Goal: Transaction & Acquisition: Book appointment/travel/reservation

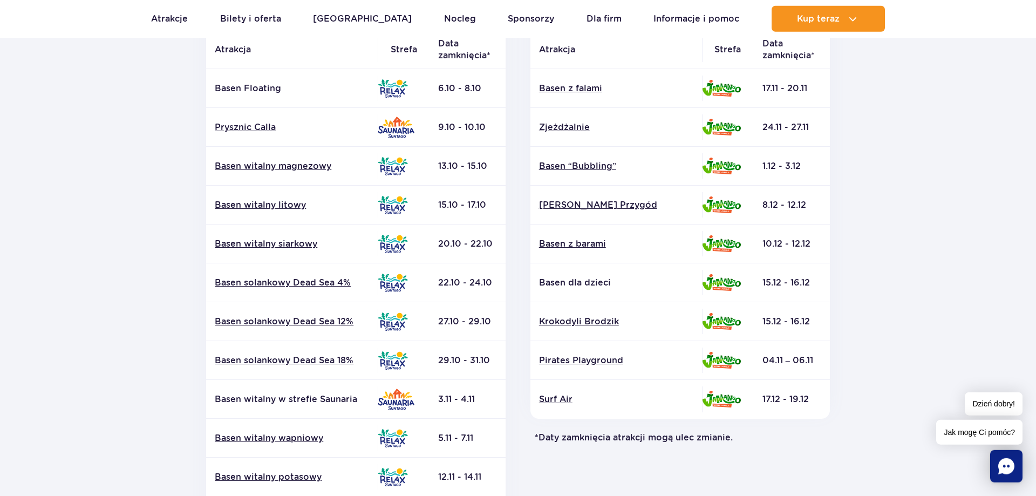
scroll to position [275, 0]
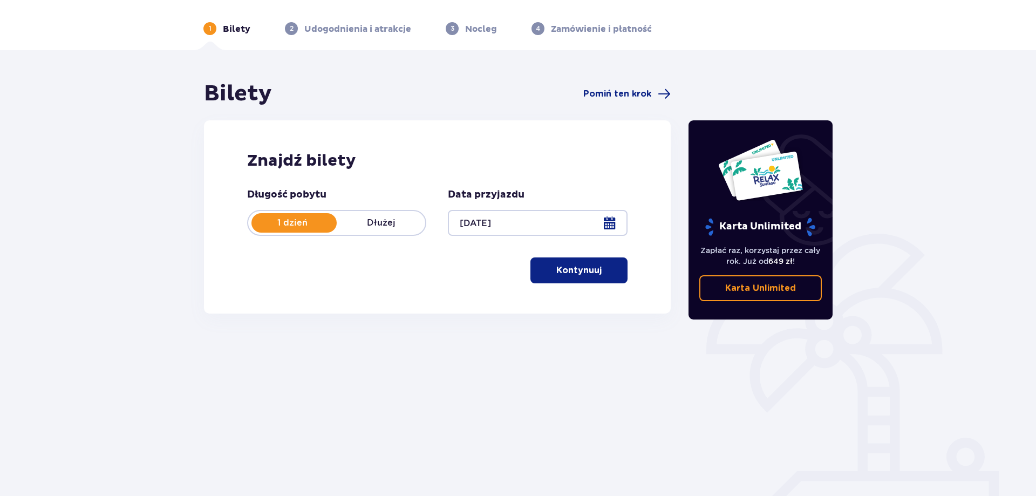
scroll to position [54, 0]
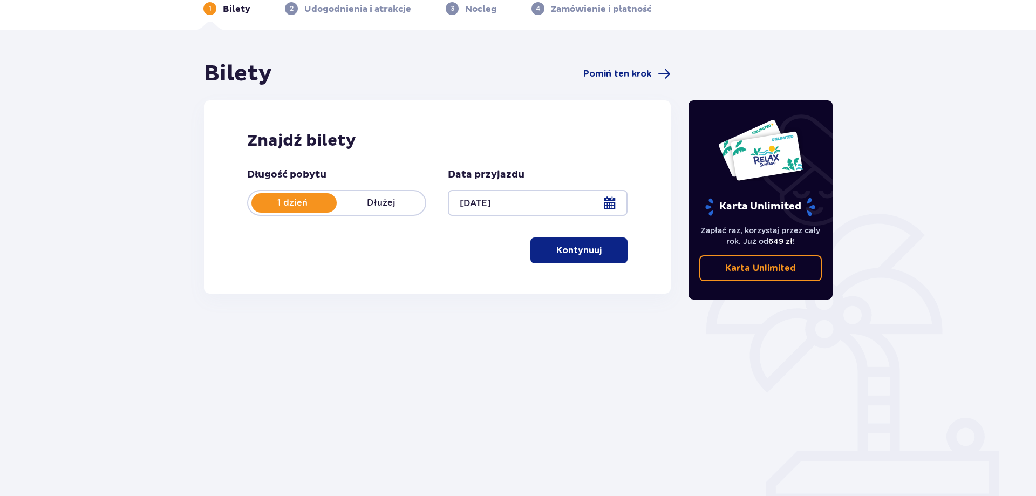
click at [585, 249] on p "Kontynuuj" at bounding box center [578, 250] width 45 height 12
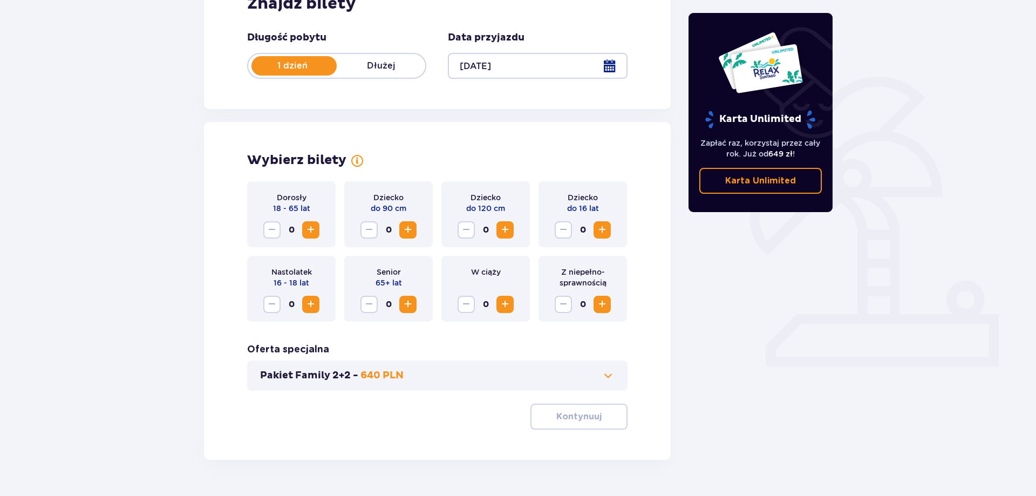
scroll to position [165, 0]
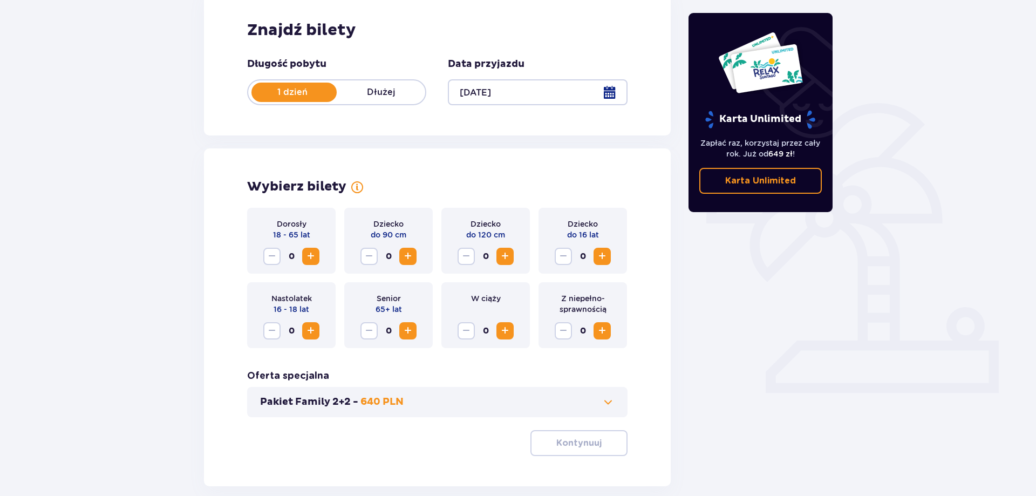
click at [317, 258] on span "Zwiększ" at bounding box center [310, 256] width 13 height 13
click at [509, 248] on div "Dziecko do 120 cm 0" at bounding box center [485, 241] width 88 height 66
click at [508, 257] on span "Zwiększ" at bounding box center [504, 256] width 13 height 13
click at [604, 257] on span "Zwiększ" at bounding box center [602, 256] width 13 height 13
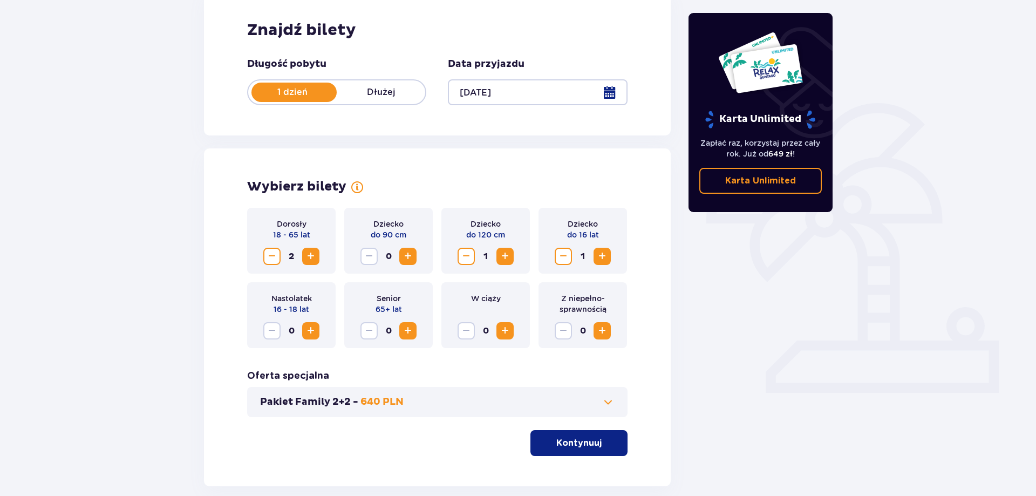
click at [604, 257] on span "Zwiększ" at bounding box center [602, 256] width 13 height 13
click at [598, 401] on button "Pakiet Family 2+2 - 640 PLN" at bounding box center [437, 401] width 354 height 13
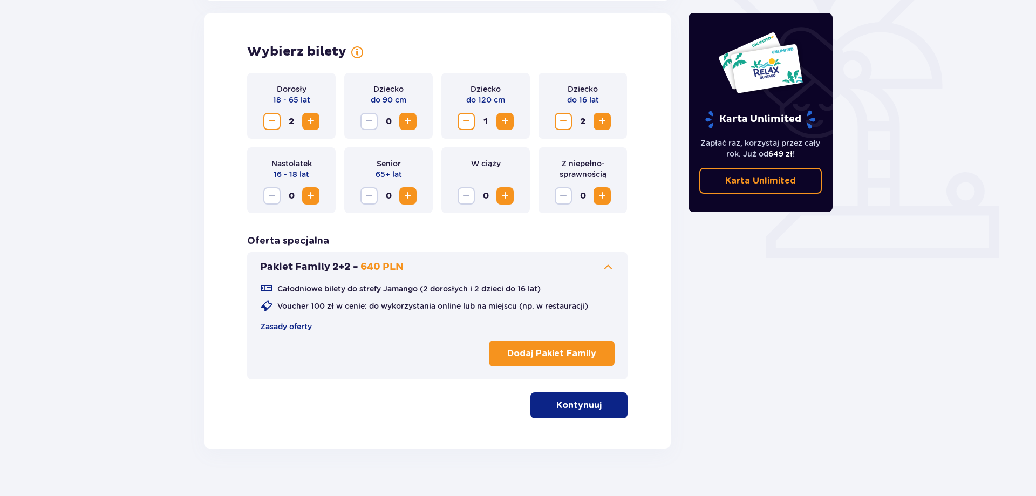
scroll to position [300, 0]
click at [557, 349] on p "Dodaj Pakiet Family" at bounding box center [551, 353] width 89 height 12
click at [593, 409] on button "Kontynuuj" at bounding box center [578, 405] width 97 height 26
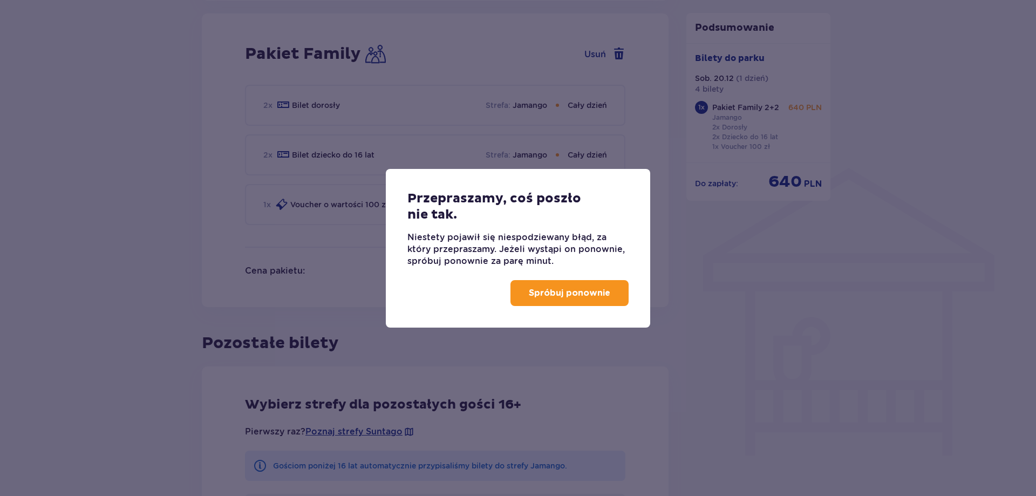
scroll to position [709, 0]
click at [557, 304] on button "Spróbuj ponownie" at bounding box center [569, 293] width 118 height 26
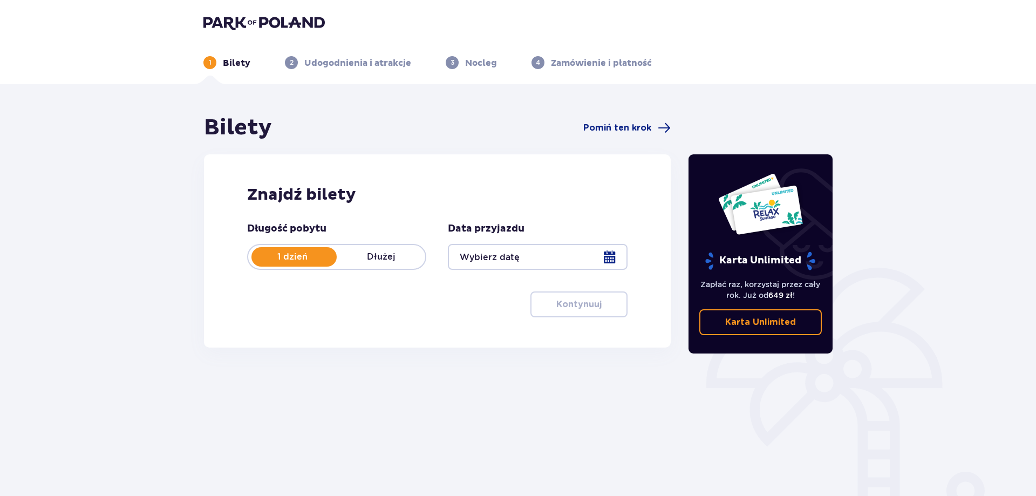
click at [540, 264] on div at bounding box center [537, 257] width 179 height 26
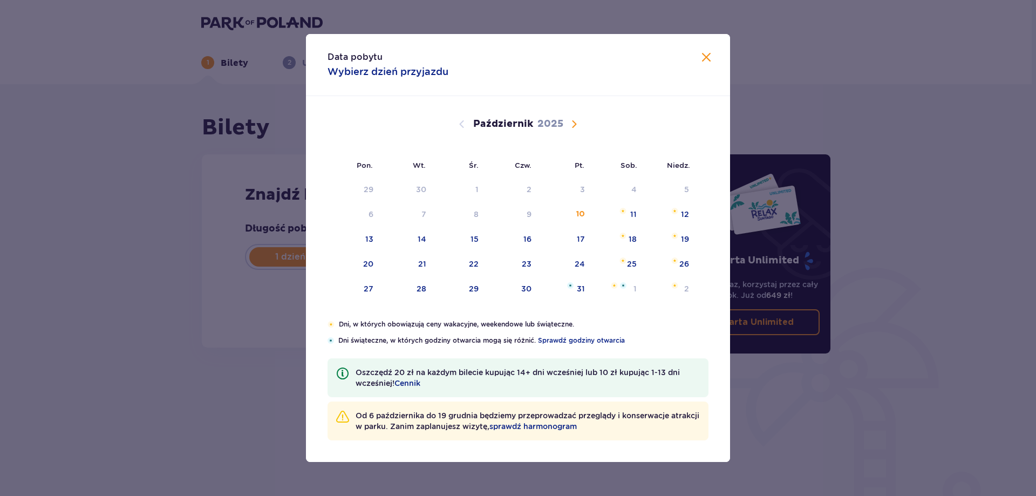
click at [579, 125] on span "Następny miesiąc" at bounding box center [574, 124] width 13 height 13
click at [572, 124] on span "Następny miesiąc" at bounding box center [574, 124] width 13 height 13
click at [460, 123] on span "Poprzedni miesiąc" at bounding box center [461, 124] width 13 height 13
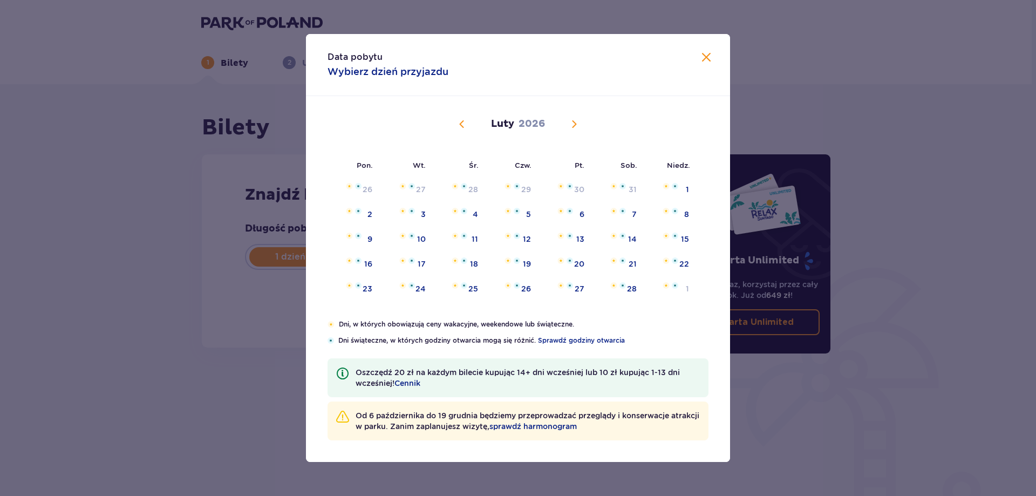
click at [460, 123] on span "Poprzedni miesiąc" at bounding box center [461, 124] width 13 height 13
click at [633, 236] on div "20" at bounding box center [631, 239] width 10 height 11
type input "20.12.25"
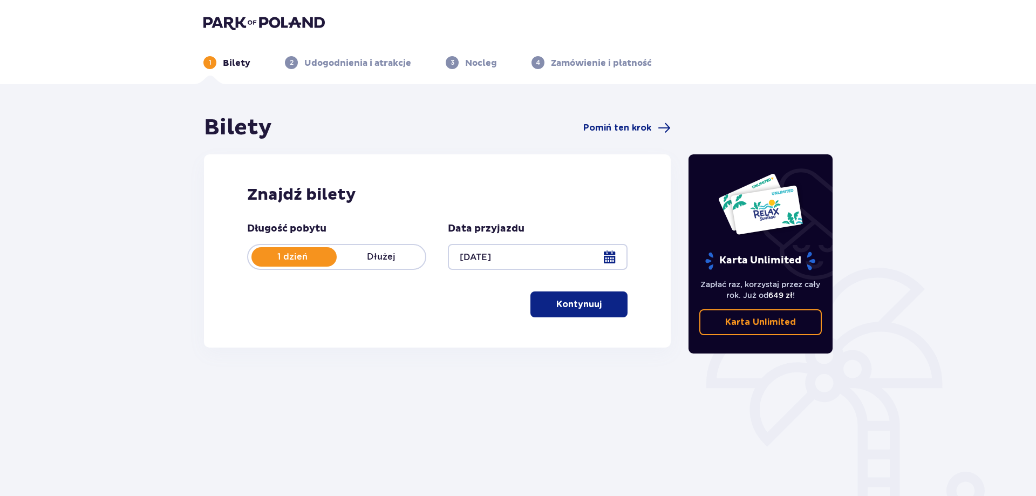
click at [617, 304] on button "Kontynuuj" at bounding box center [578, 304] width 97 height 26
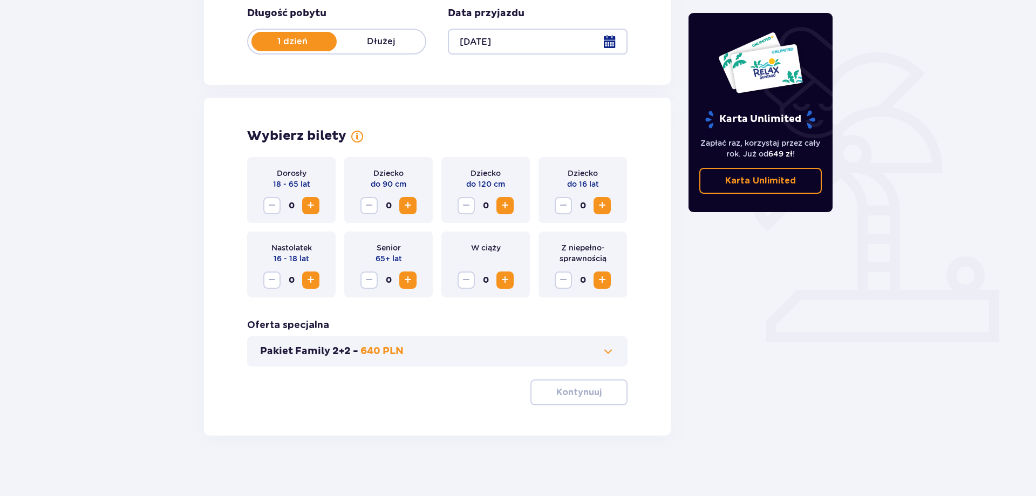
scroll to position [220, 0]
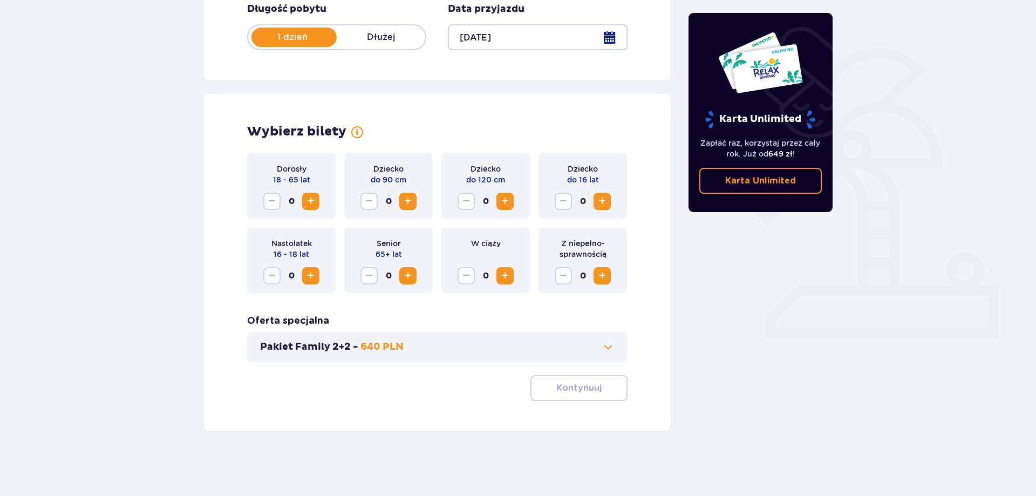
click at [587, 358] on div "Pakiet Family 2+2 - 640 PLN" at bounding box center [437, 347] width 380 height 30
click at [586, 342] on button "Pakiet Family 2+2 - 640 PLN" at bounding box center [437, 346] width 354 height 13
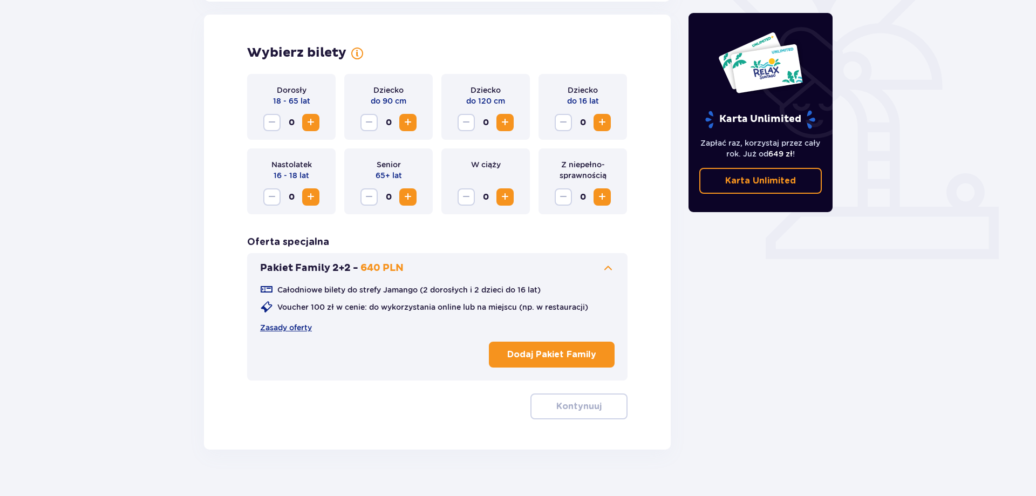
scroll to position [300, 0]
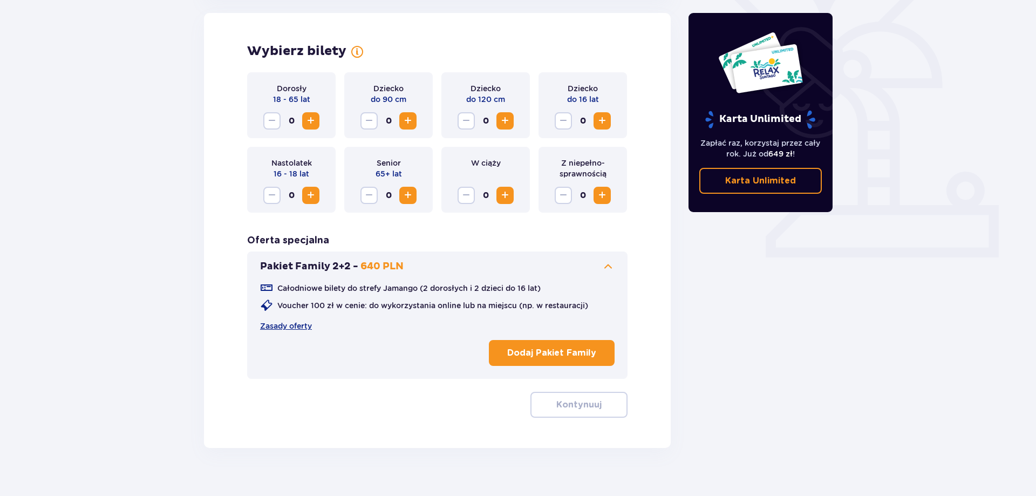
click at [540, 352] on p "Dodaj Pakiet Family" at bounding box center [551, 353] width 89 height 12
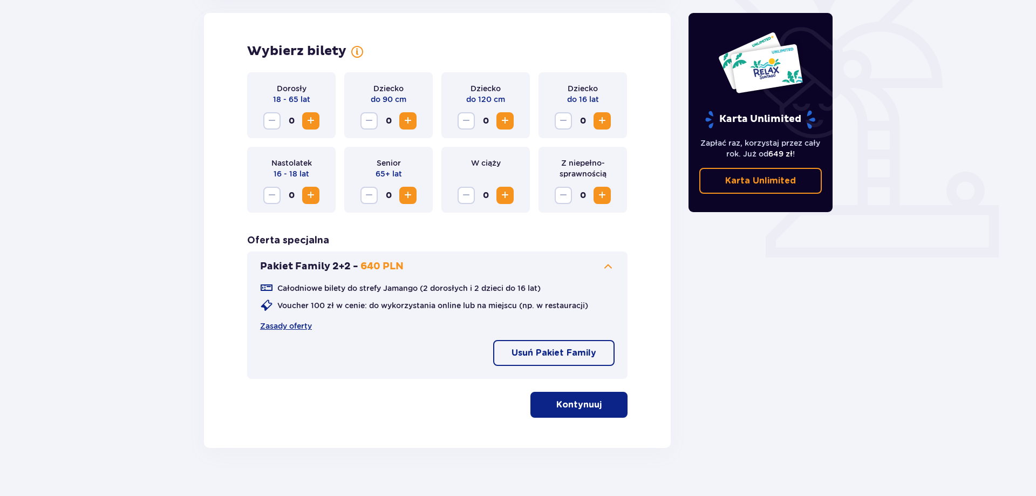
click at [501, 119] on span "Zwiększ" at bounding box center [504, 120] width 13 height 13
click at [569, 397] on button "Kontynuuj" at bounding box center [578, 405] width 97 height 26
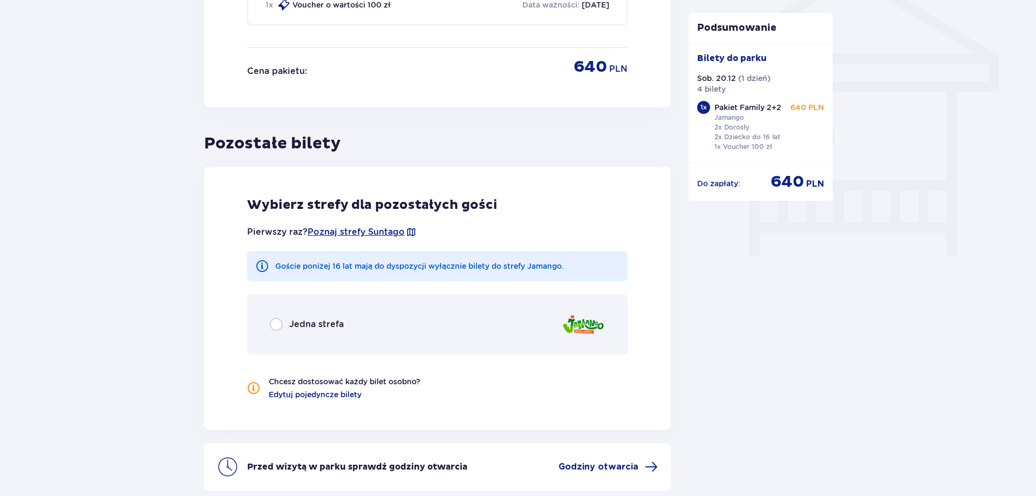
scroll to position [929, 0]
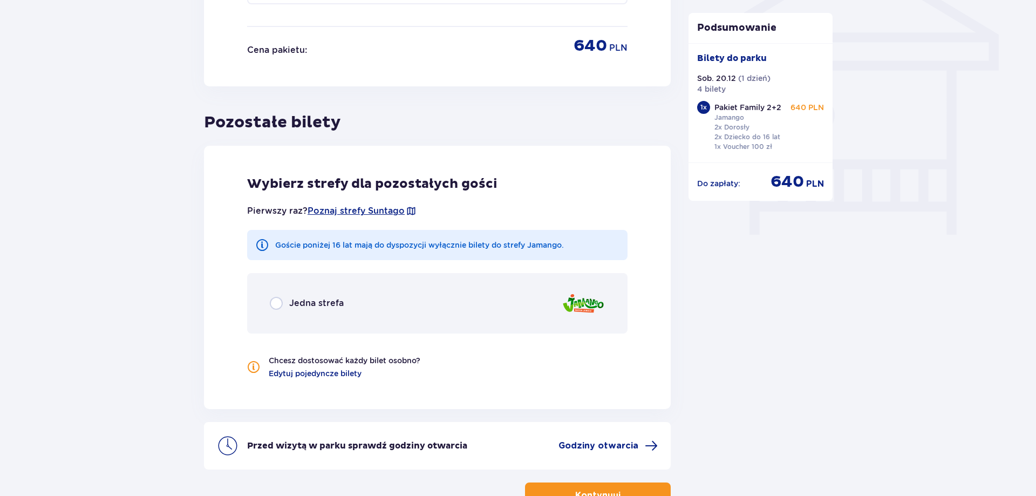
click at [490, 298] on div "Jedna strefa" at bounding box center [437, 303] width 380 height 60
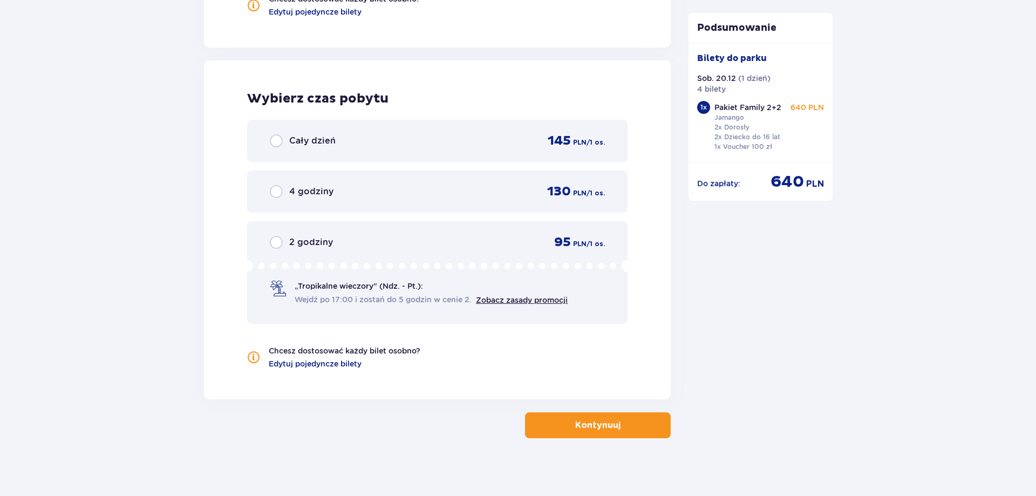
scroll to position [1297, 0]
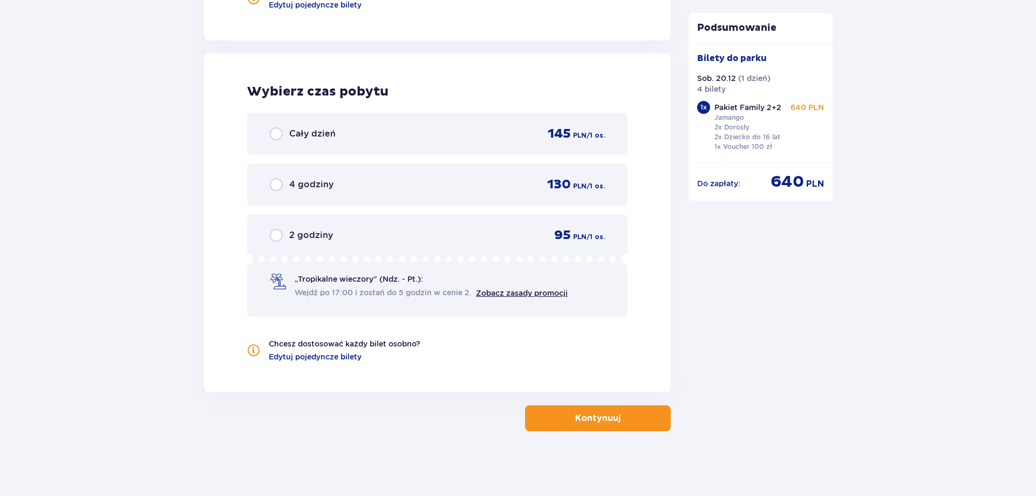
click at [468, 136] on div "Cały dzień 145 PLN / 1 os." at bounding box center [437, 134] width 335 height 16
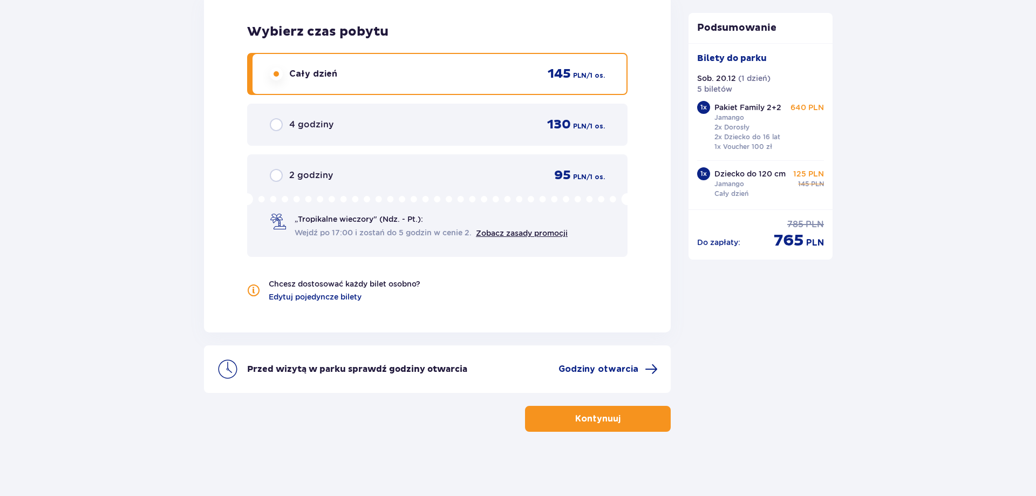
scroll to position [1358, 0]
click at [611, 420] on button "Kontynuuj" at bounding box center [598, 418] width 146 height 26
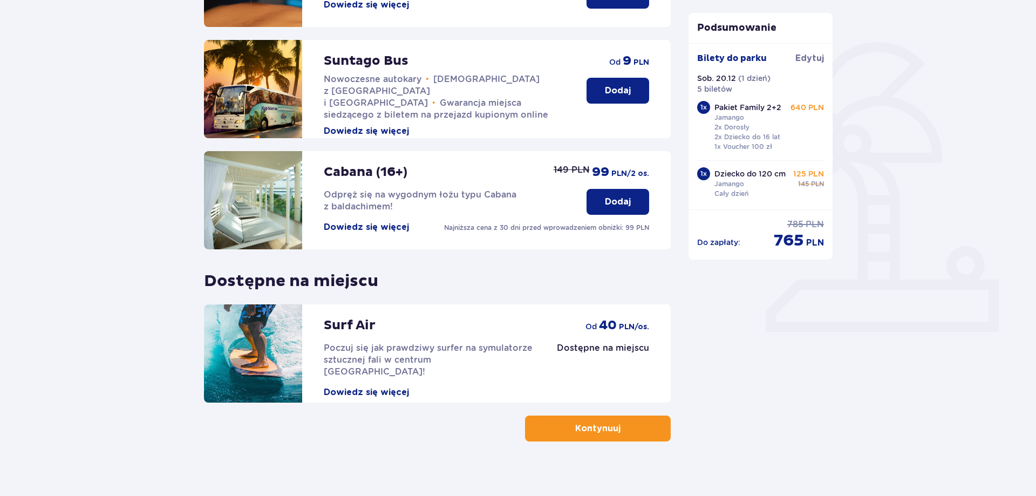
scroll to position [236, 0]
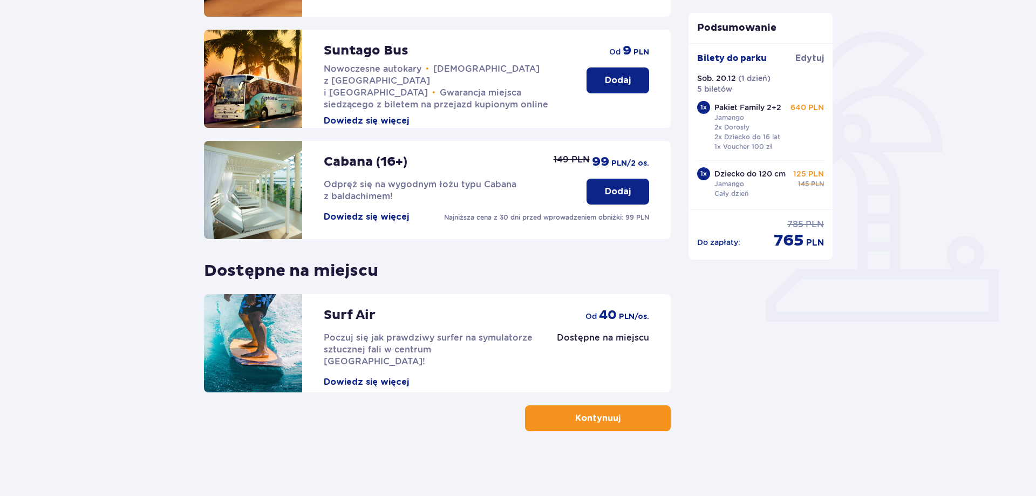
click at [603, 419] on p "Kontynuuj" at bounding box center [597, 418] width 45 height 12
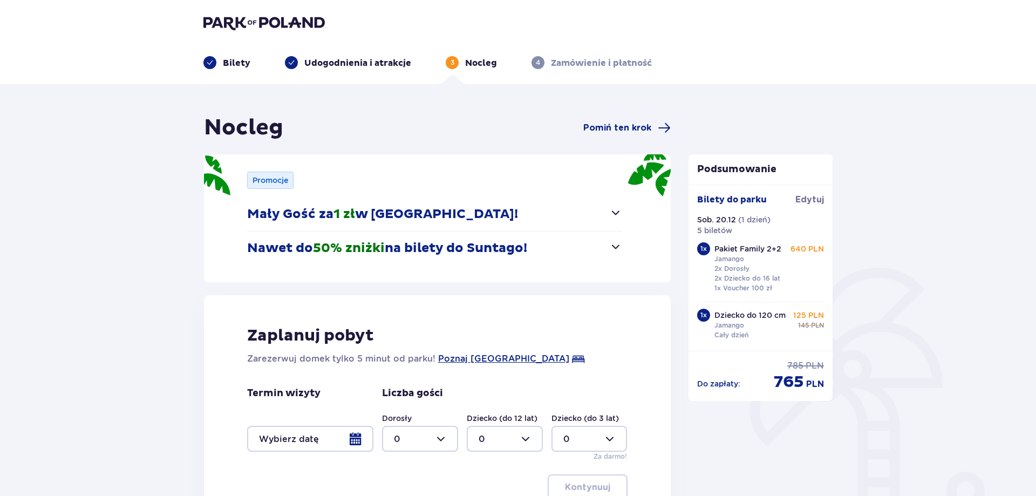
scroll to position [40, 0]
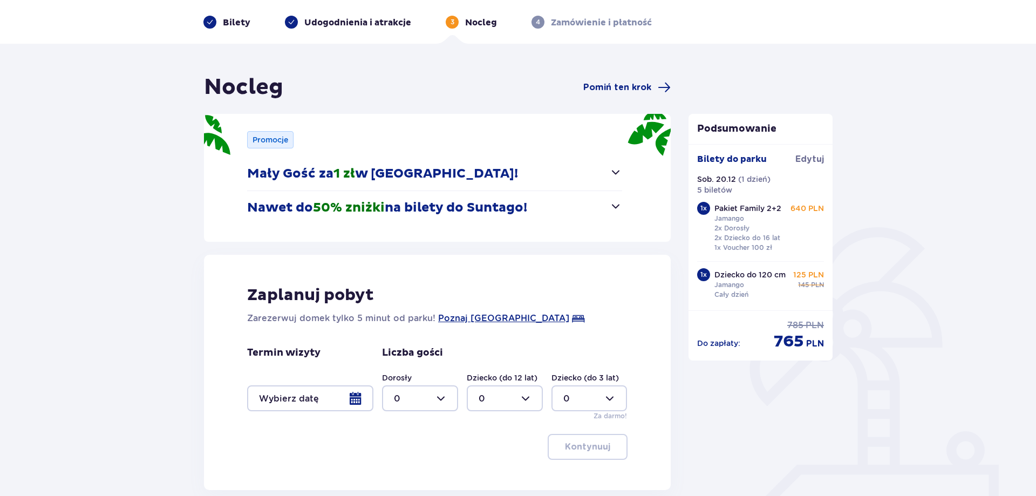
click at [504, 211] on p "Nawet do 50% zniżki na bilety do Suntago!" at bounding box center [387, 208] width 280 height 16
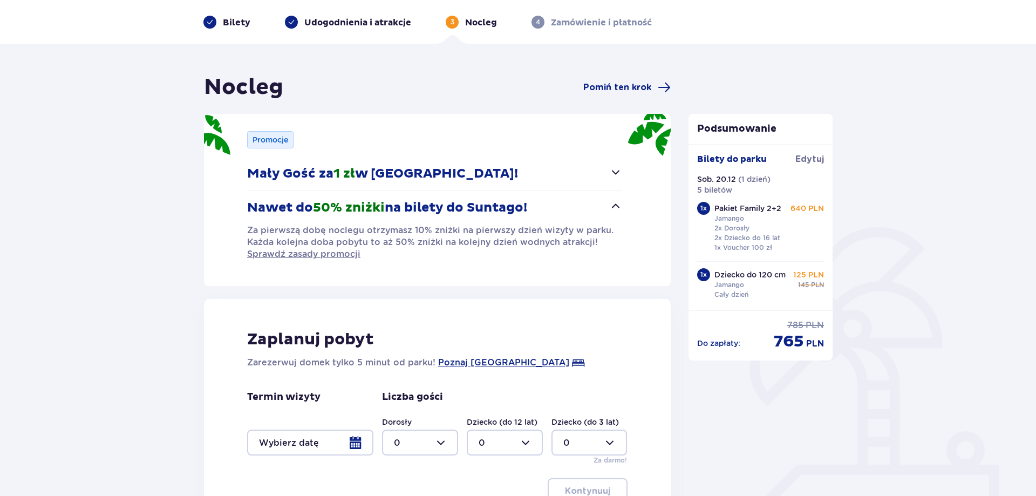
click at [503, 169] on button "Mały Gość za 1 zł w Suntago Village!" at bounding box center [434, 173] width 375 height 33
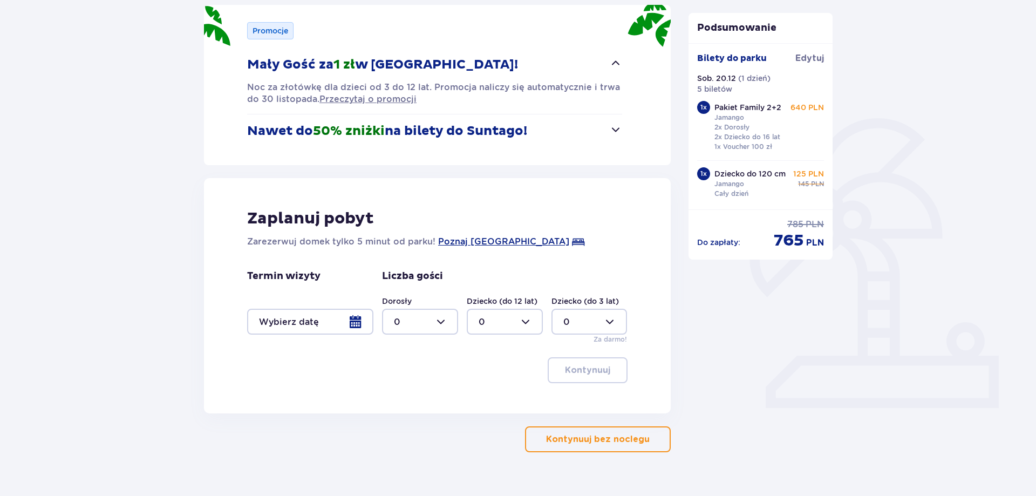
scroll to position [151, 0]
click at [398, 128] on p "Nawet do 50% zniżki na bilety do Suntago!" at bounding box center [387, 130] width 280 height 16
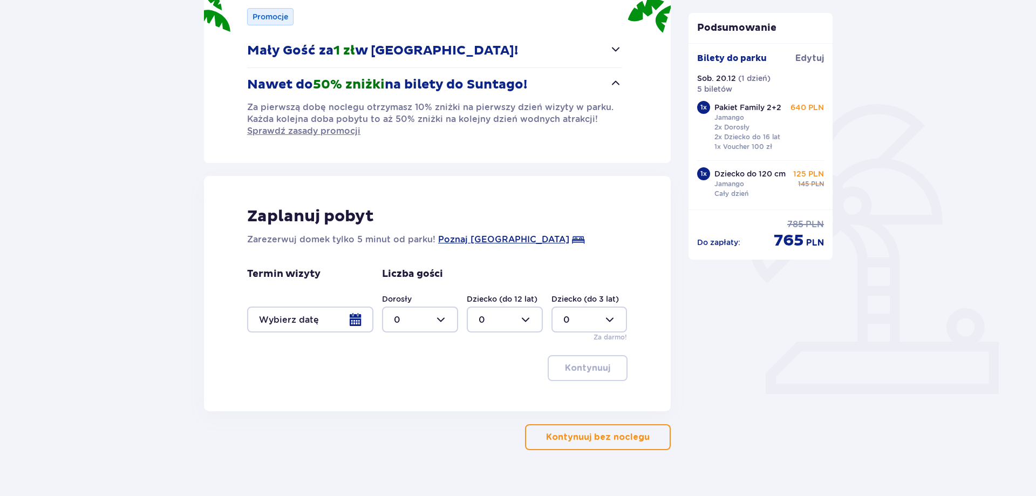
scroll to position [182, 0]
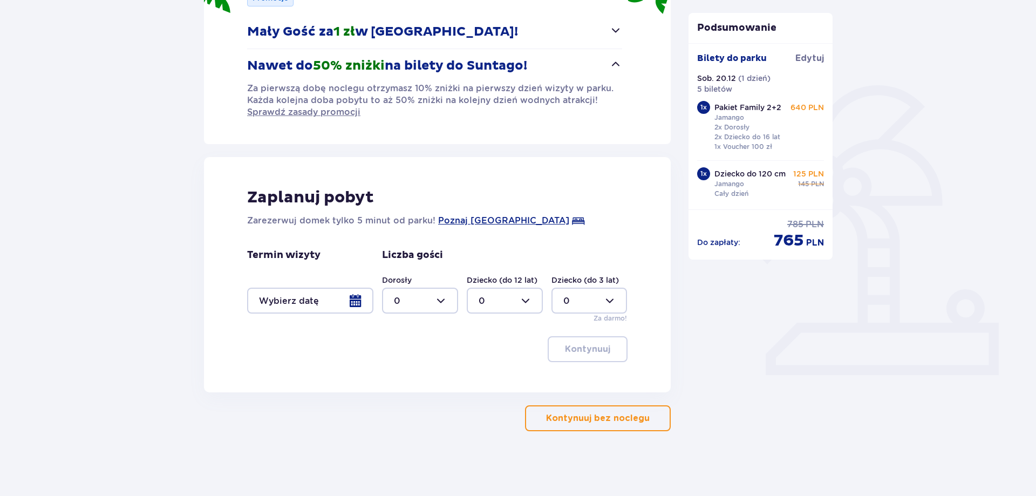
click at [356, 300] on div at bounding box center [310, 301] width 126 height 26
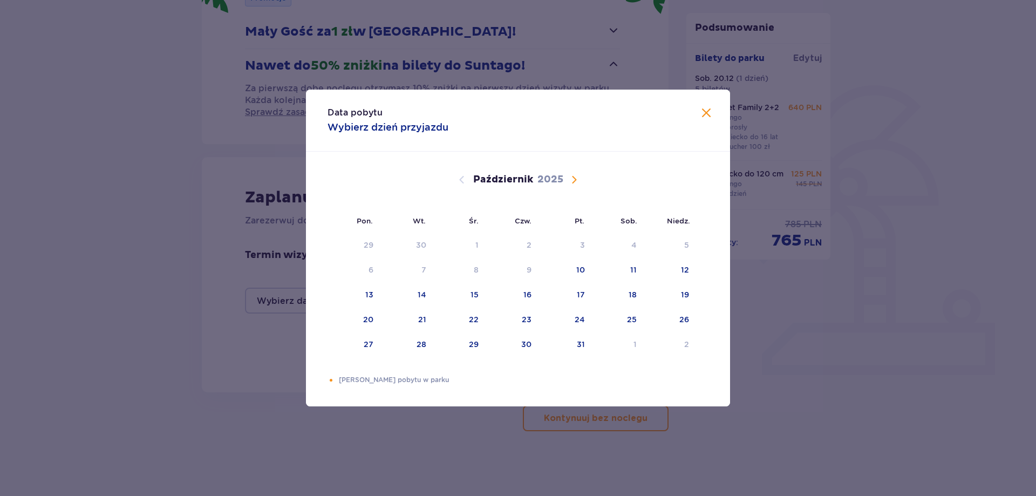
click at [577, 182] on span "Następny miesiąc" at bounding box center [574, 179] width 13 height 13
click at [575, 178] on span "Następny miesiąc" at bounding box center [574, 179] width 13 height 13
click at [579, 296] on div "19" at bounding box center [579, 294] width 8 height 11
click at [691, 295] on div "21" at bounding box center [670, 295] width 52 height 24
type input "19.12.25 - 21.12.25"
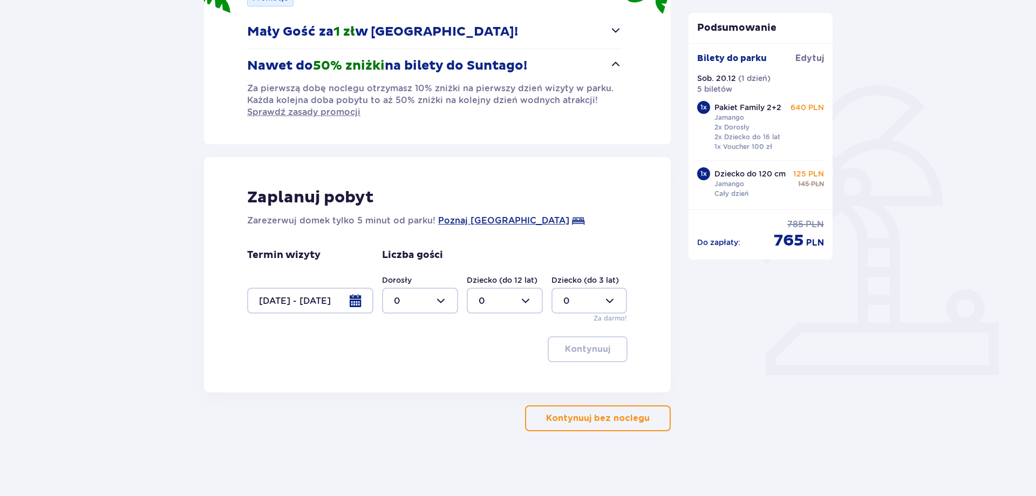
click at [418, 306] on div at bounding box center [420, 301] width 76 height 26
click at [425, 380] on div "2" at bounding box center [420, 379] width 52 height 12
type input "2"
drag, startPoint x: 487, startPoint y: 300, endPoint x: 491, endPoint y: 315, distance: 15.7
click at [488, 300] on div at bounding box center [505, 301] width 76 height 26
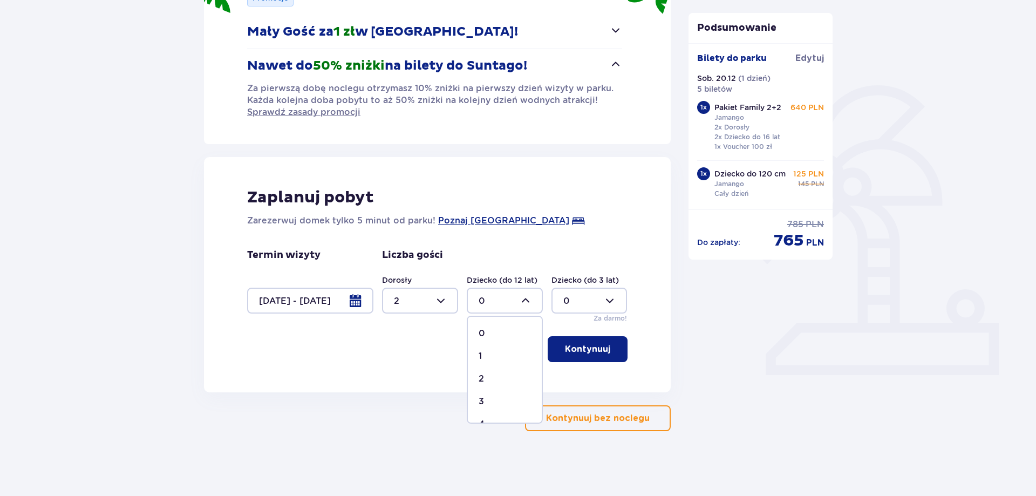
click at [494, 372] on span "2" at bounding box center [505, 378] width 74 height 23
type input "2"
click at [585, 288] on div "Dziecko (do 3 lat) 0" at bounding box center [589, 294] width 76 height 39
click at [583, 298] on div at bounding box center [589, 301] width 76 height 26
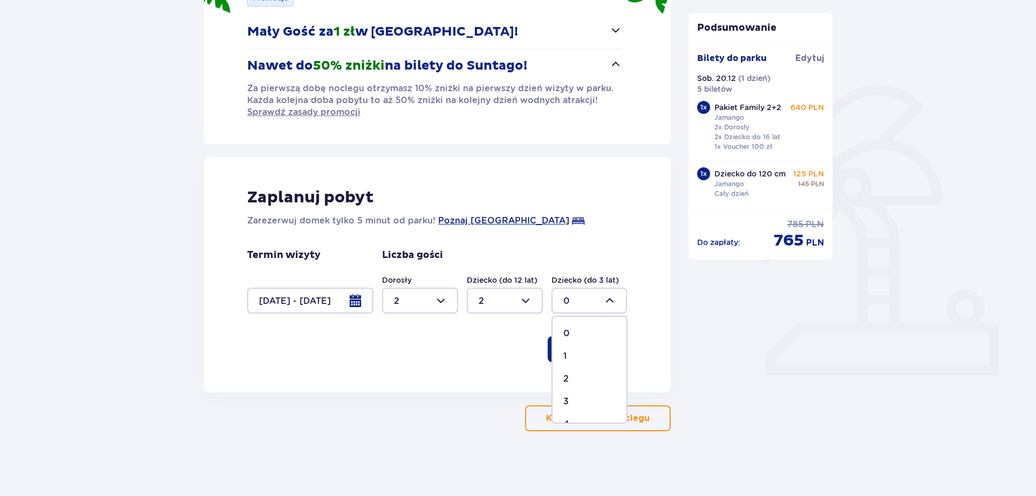
click at [577, 357] on div "1" at bounding box center [589, 356] width 52 height 12
type input "1"
click at [579, 350] on p "Kontynuuj" at bounding box center [587, 349] width 45 height 12
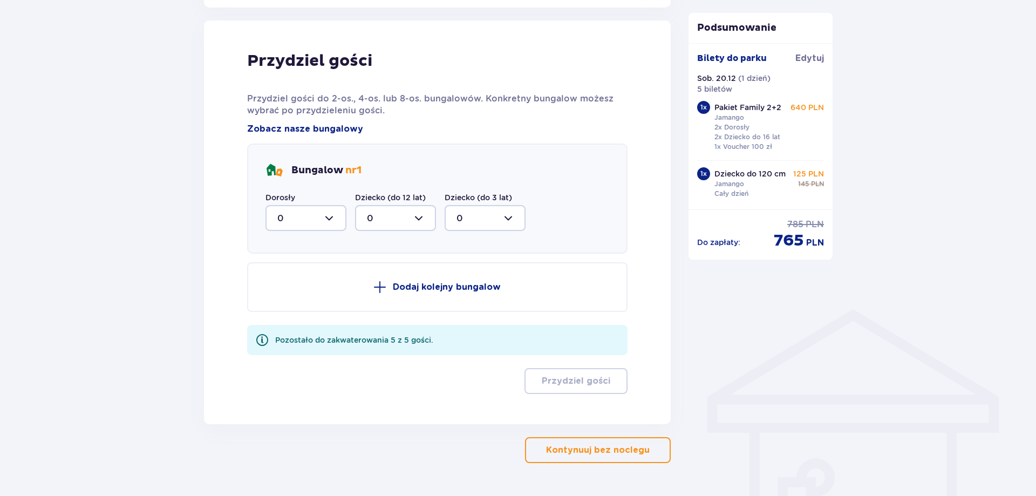
scroll to position [575, 0]
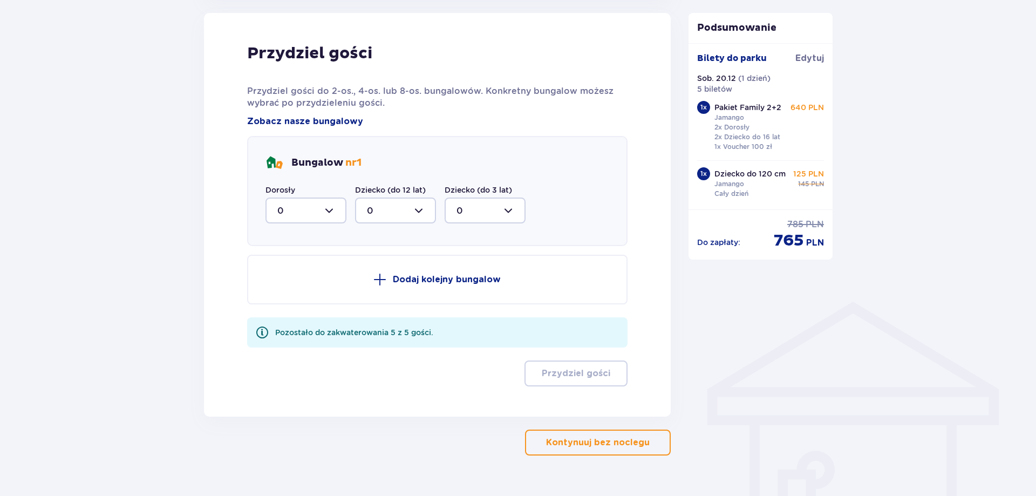
click at [319, 204] on div at bounding box center [305, 210] width 81 height 26
drag, startPoint x: 309, startPoint y: 291, endPoint x: 326, endPoint y: 264, distance: 31.3
click at [309, 291] on div "2" at bounding box center [305, 289] width 57 height 12
type input "2"
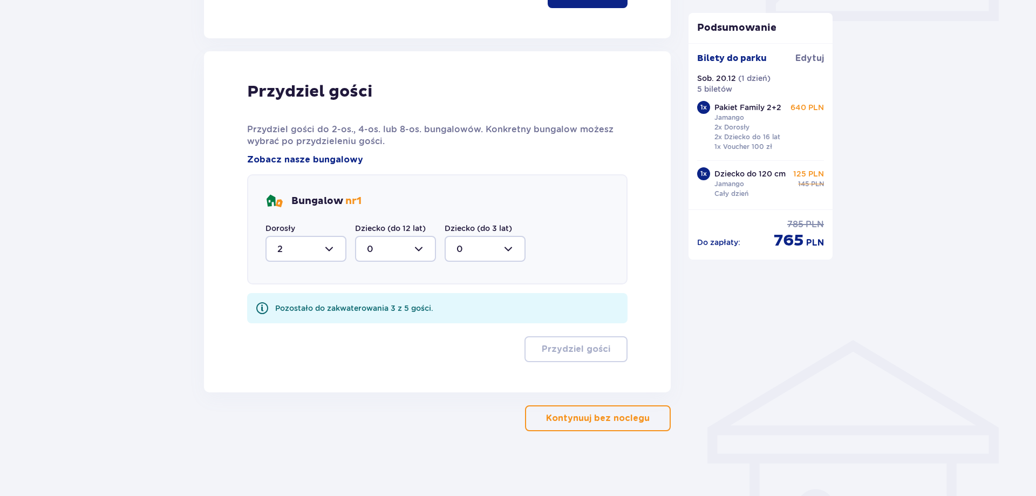
scroll to position [536, 0]
drag, startPoint x: 376, startPoint y: 247, endPoint x: 379, endPoint y: 256, distance: 10.1
click at [377, 247] on div at bounding box center [395, 249] width 81 height 26
click at [386, 322] on div "2" at bounding box center [395, 327] width 57 height 12
type input "2"
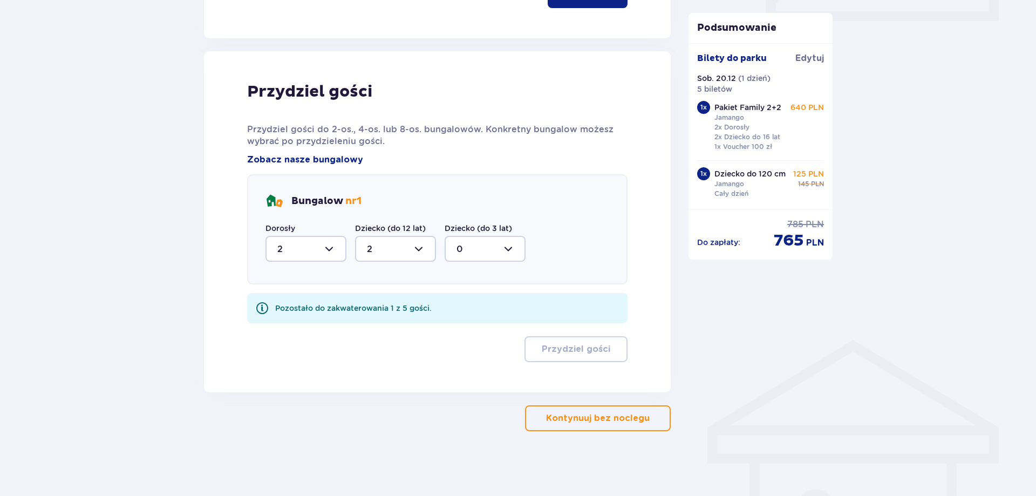
click at [486, 251] on div at bounding box center [485, 249] width 81 height 26
click at [474, 303] on div "1" at bounding box center [484, 304] width 57 height 12
type input "1"
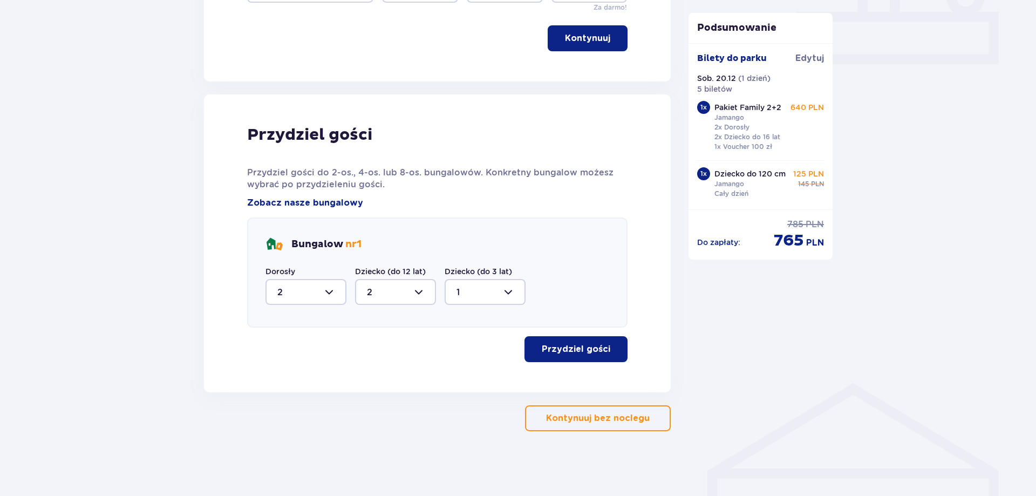
click at [555, 350] on p "Przydziel gości" at bounding box center [576, 349] width 69 height 12
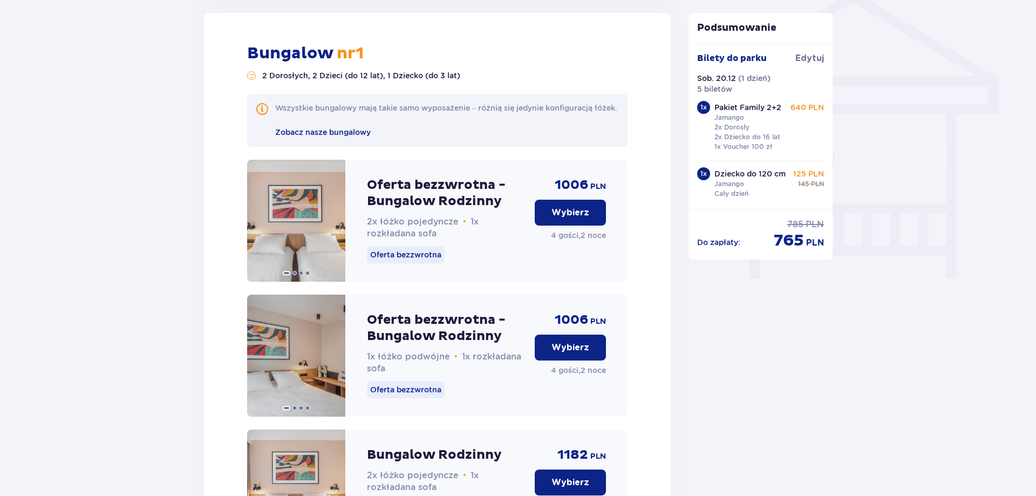
scroll to position [940, 0]
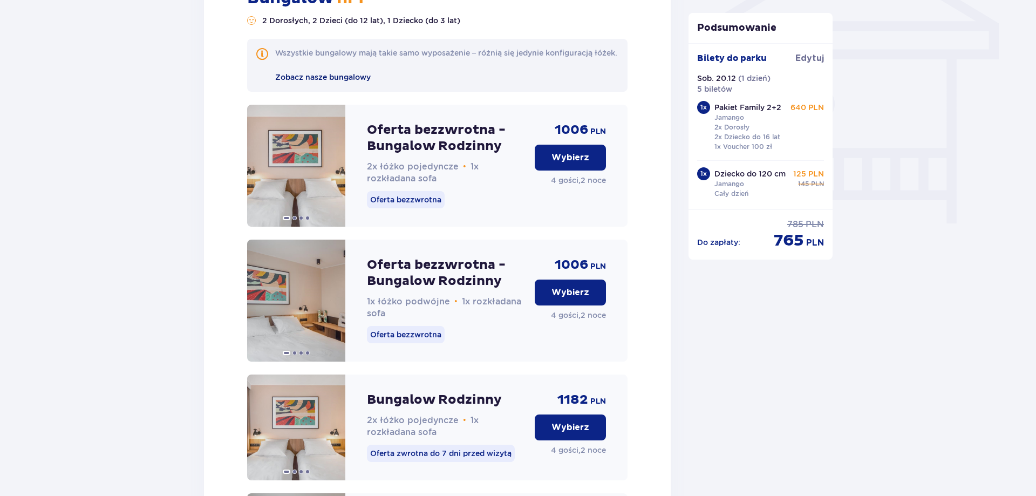
click at [357, 81] on span "Zobacz nasze bungalowy" at bounding box center [322, 77] width 95 height 9
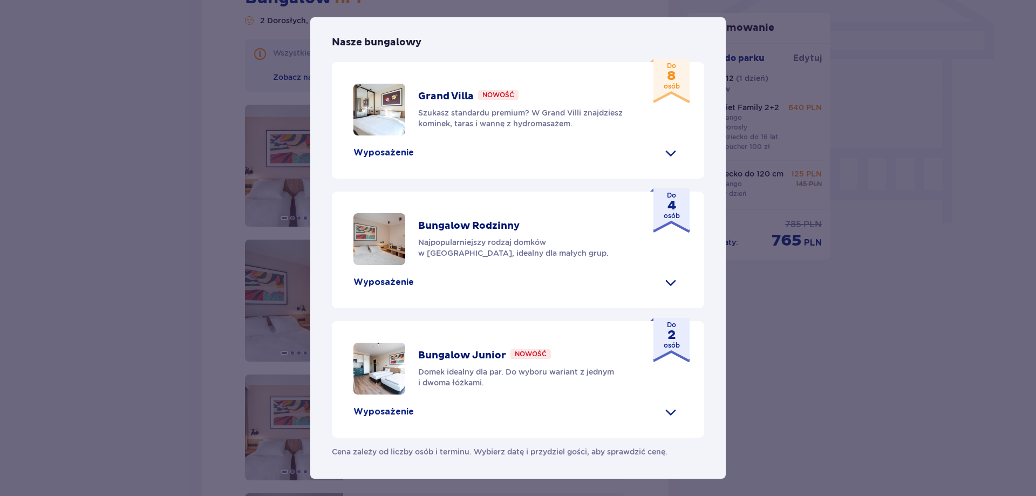
scroll to position [448, 0]
click at [670, 413] on span at bounding box center [670, 411] width 17 height 17
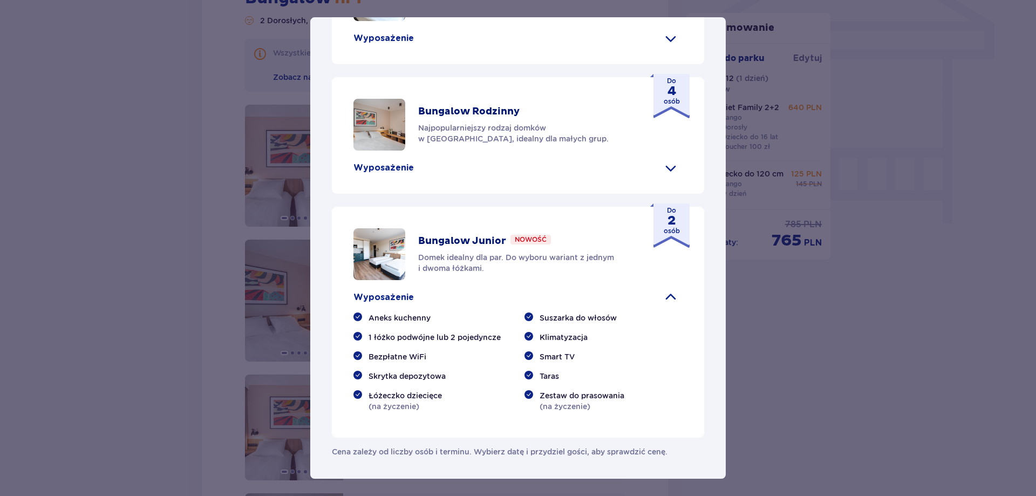
click at [920, 346] on div "Suntago Village Suntago Village to idealne miejsce dla fanów dobrej zabawy i tr…" at bounding box center [518, 248] width 1036 height 496
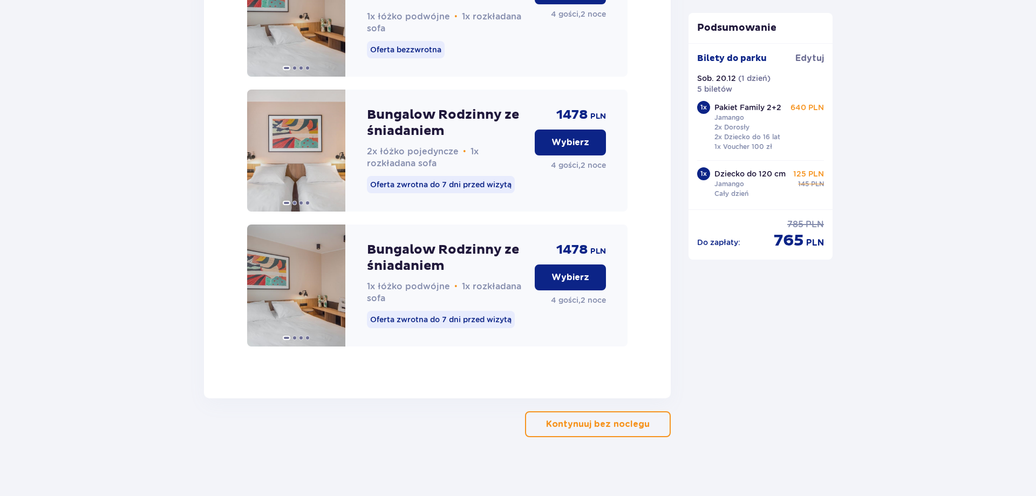
scroll to position [1766, 0]
click at [576, 282] on p "Wybierz" at bounding box center [570, 276] width 38 height 12
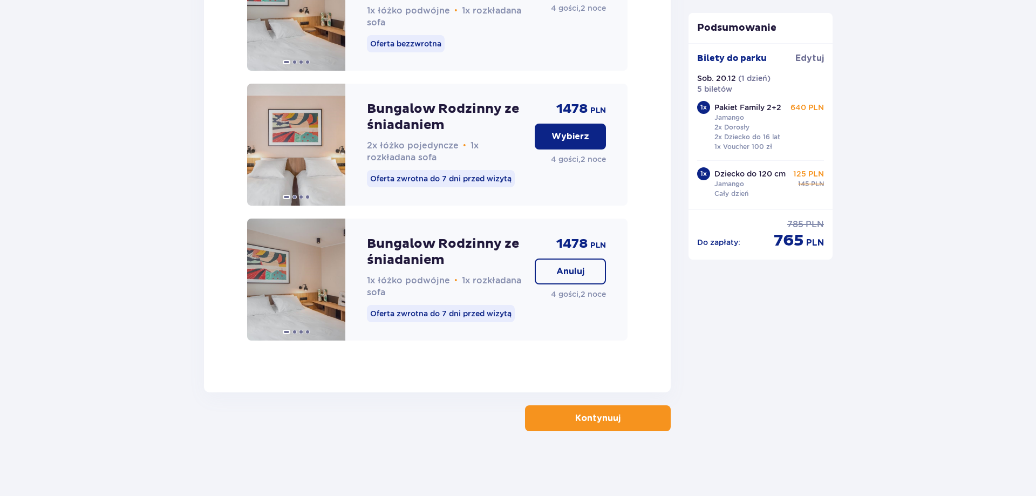
scroll to position [1784, 0]
click at [624, 413] on span "button" at bounding box center [622, 418] width 13 height 13
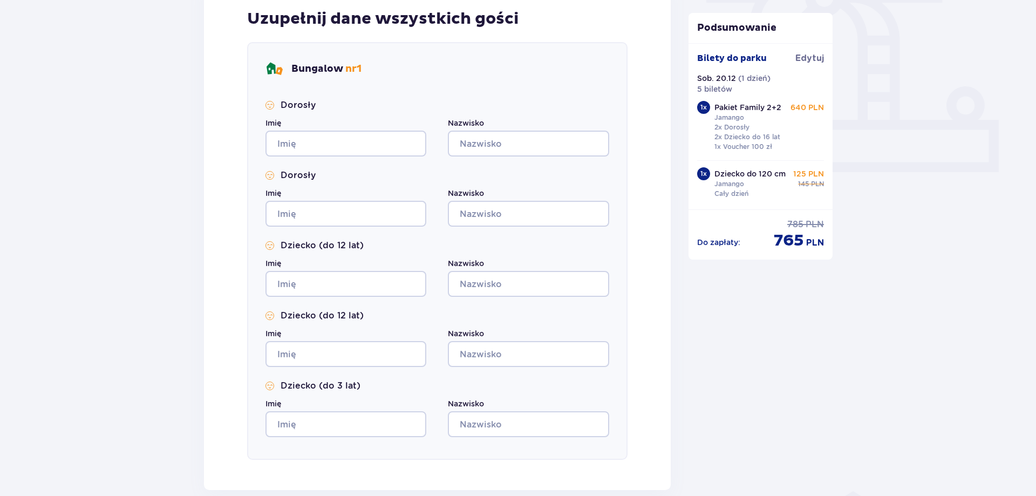
scroll to position [552, 0]
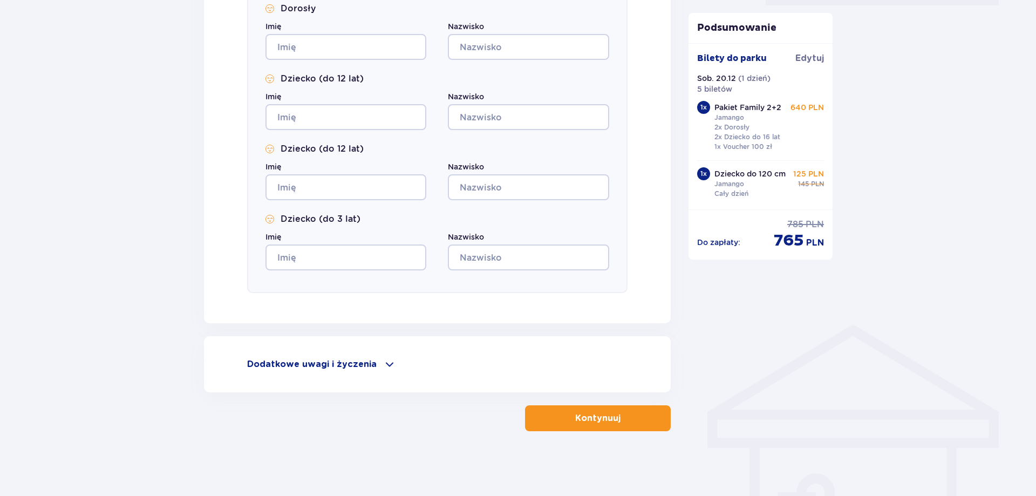
click at [386, 364] on span at bounding box center [389, 364] width 13 height 13
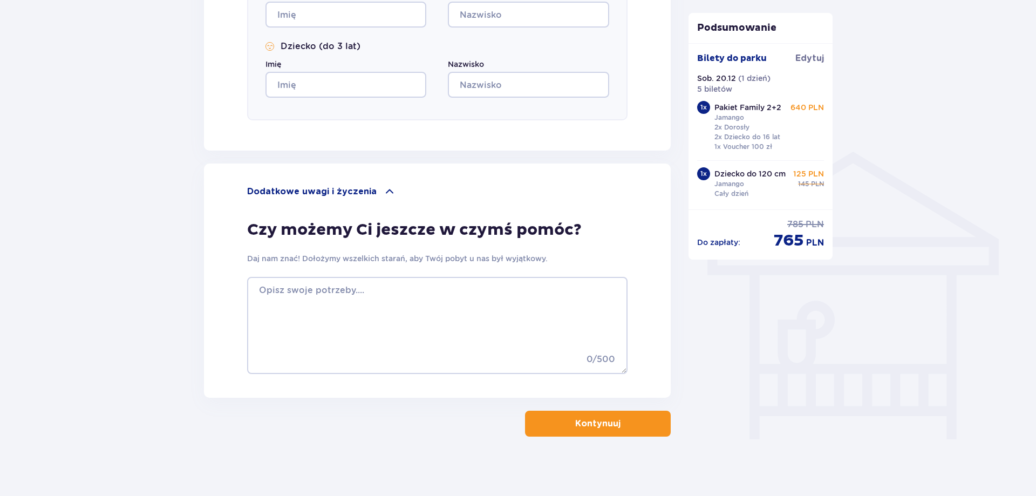
scroll to position [728, 0]
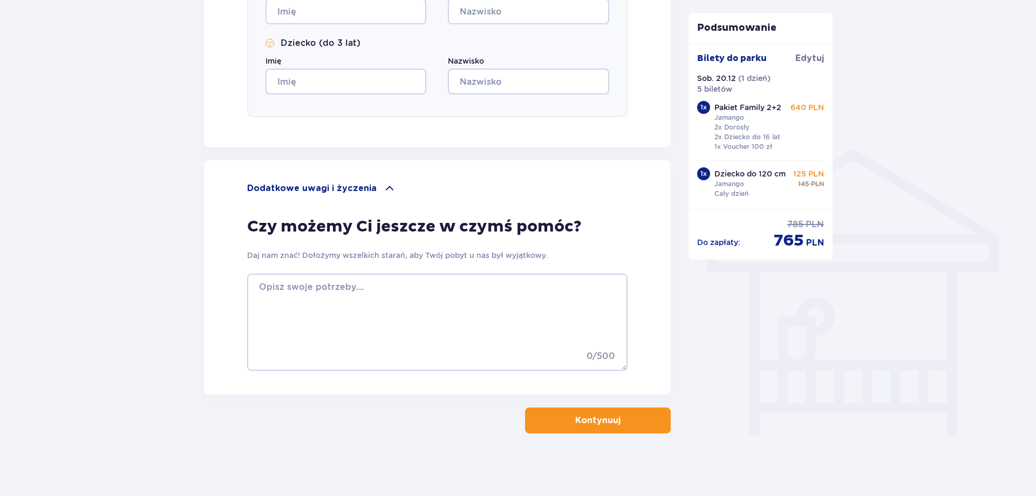
click at [583, 423] on p "Kontynuuj" at bounding box center [597, 420] width 45 height 12
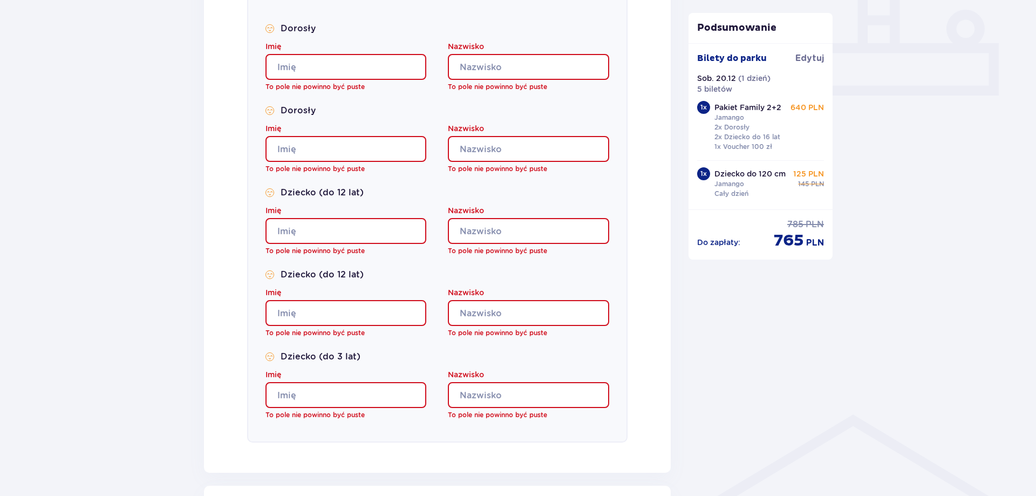
scroll to position [187, 0]
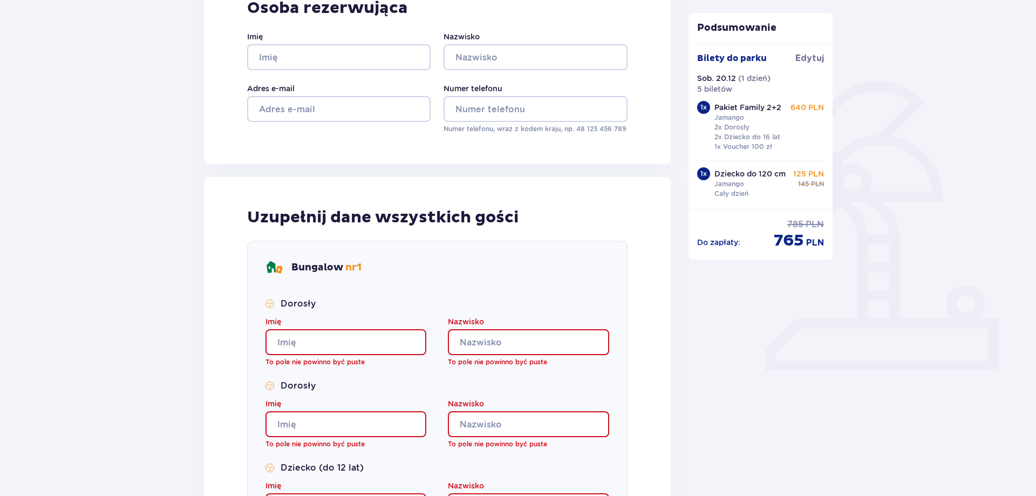
click at [379, 343] on input "Imię" at bounding box center [345, 342] width 161 height 26
type input "rwer"
click at [490, 348] on input "Nazwisko" at bounding box center [528, 342] width 161 height 26
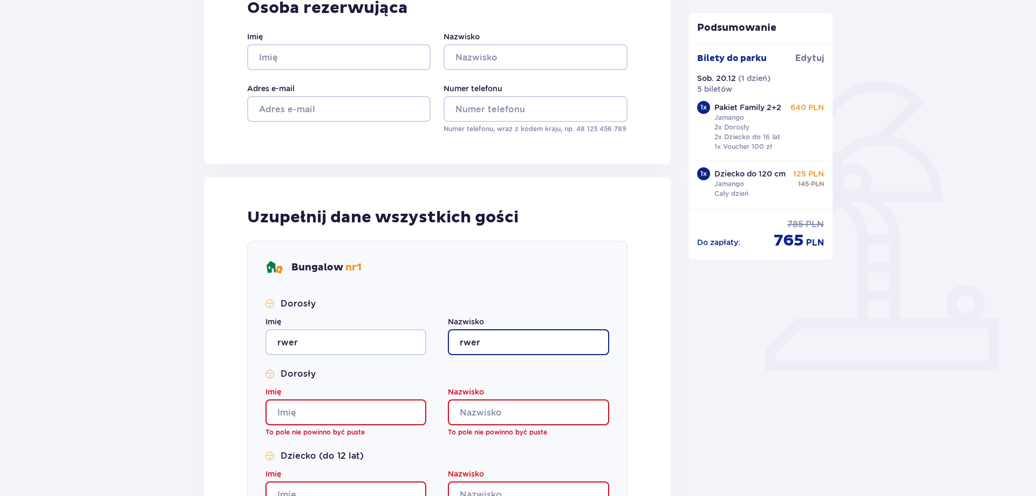
type input "rwer"
click at [498, 410] on input "Nazwisko" at bounding box center [528, 412] width 161 height 26
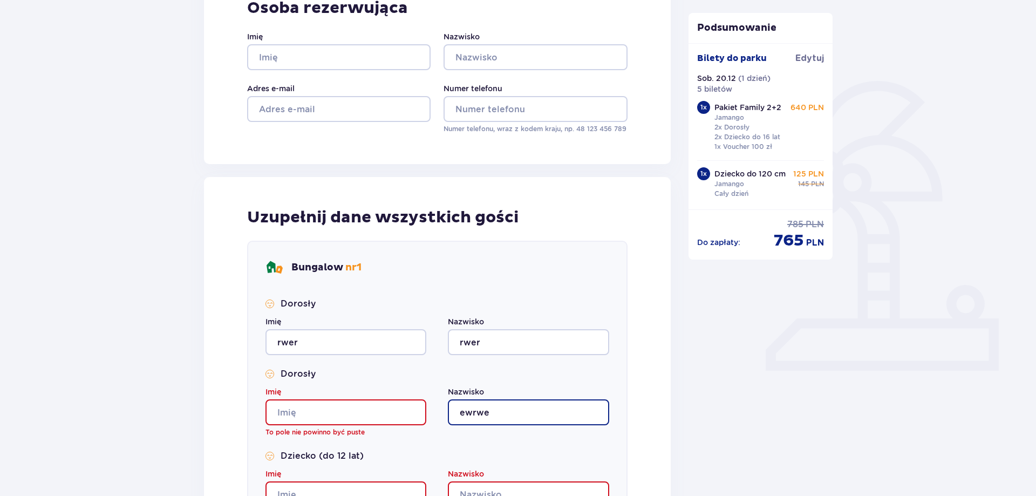
type input "ewrwe"
click at [391, 411] on input "Imię" at bounding box center [345, 412] width 161 height 26
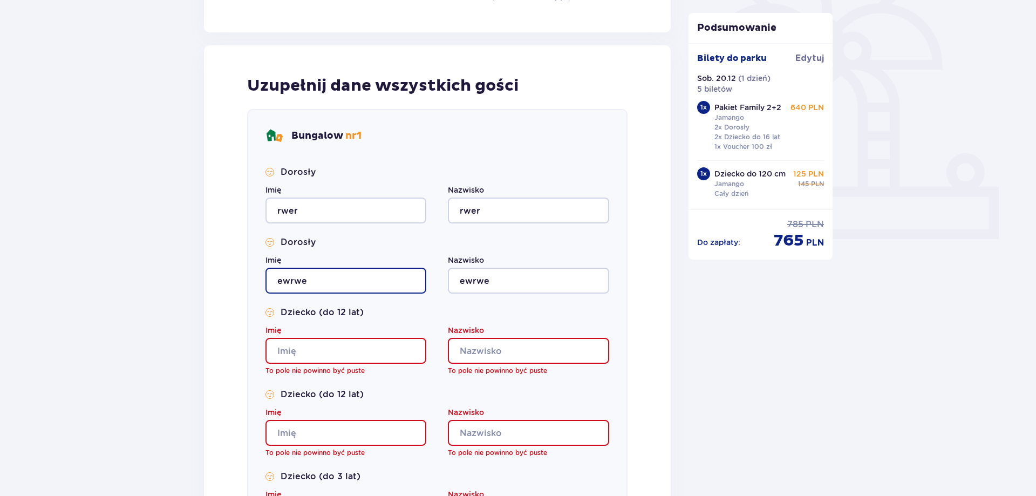
scroll to position [352, 0]
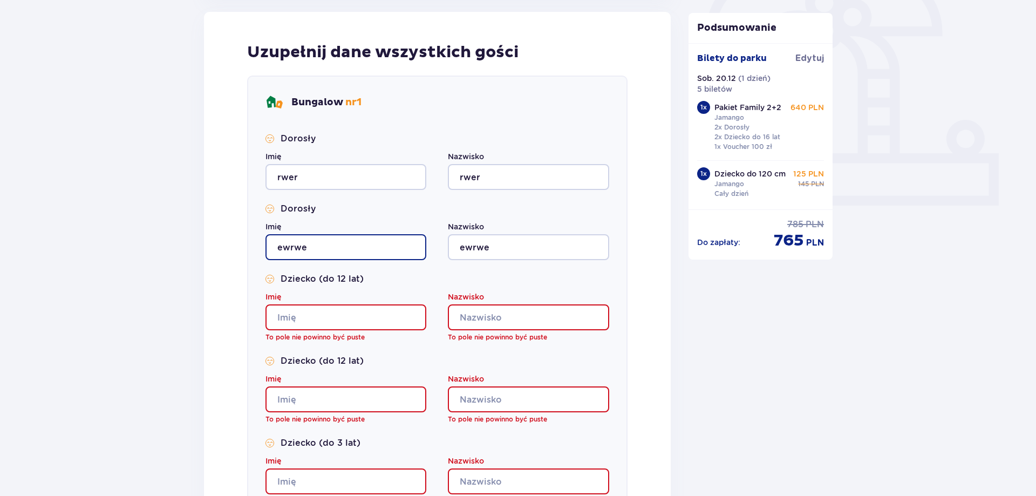
type input "ewrwe"
click at [334, 326] on input "Imię" at bounding box center [345, 317] width 161 height 26
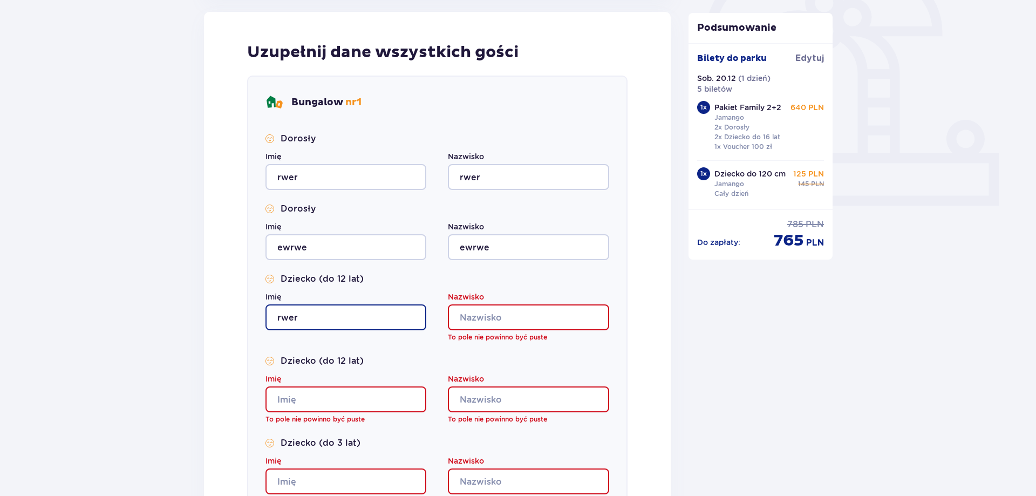
type input "rwer"
click at [486, 320] on input "Nazwisko" at bounding box center [528, 317] width 161 height 26
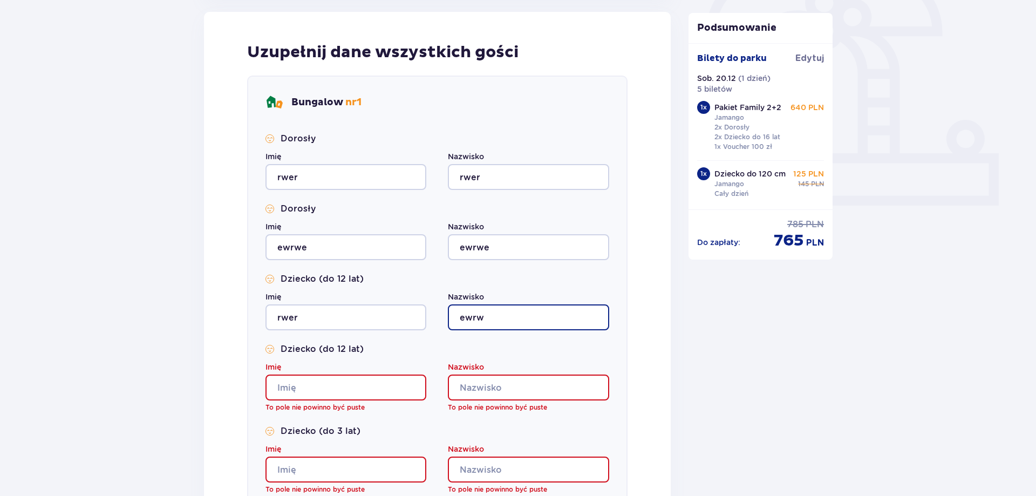
type input "ewrw"
click at [474, 385] on input "Nazwisko" at bounding box center [528, 387] width 161 height 26
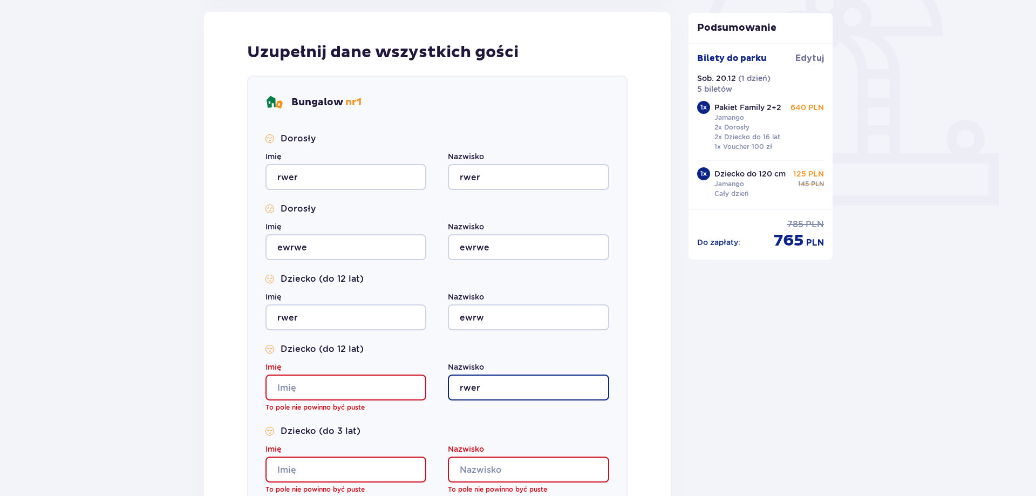
type input "rwer"
click at [367, 388] on input "Imię" at bounding box center [345, 387] width 161 height 26
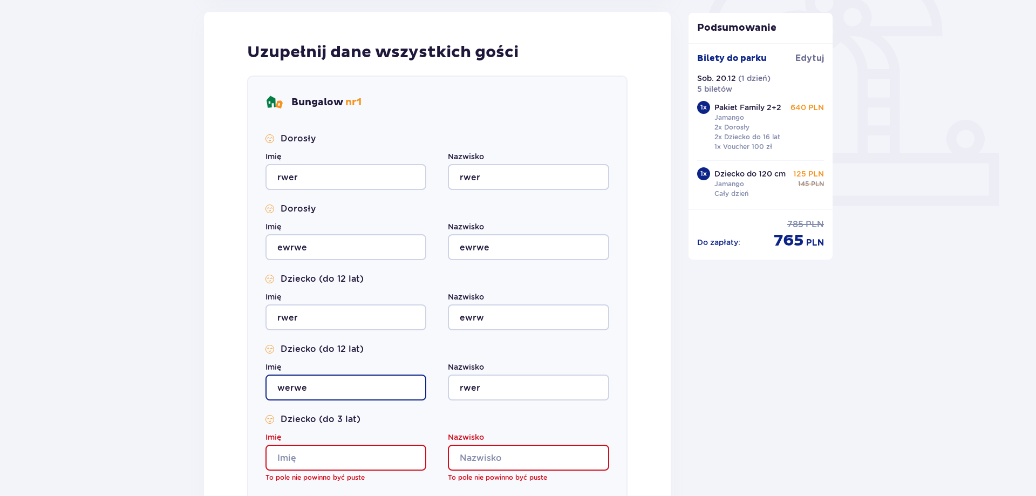
type input "werwe"
click at [374, 452] on input "Imię" at bounding box center [345, 458] width 161 height 26
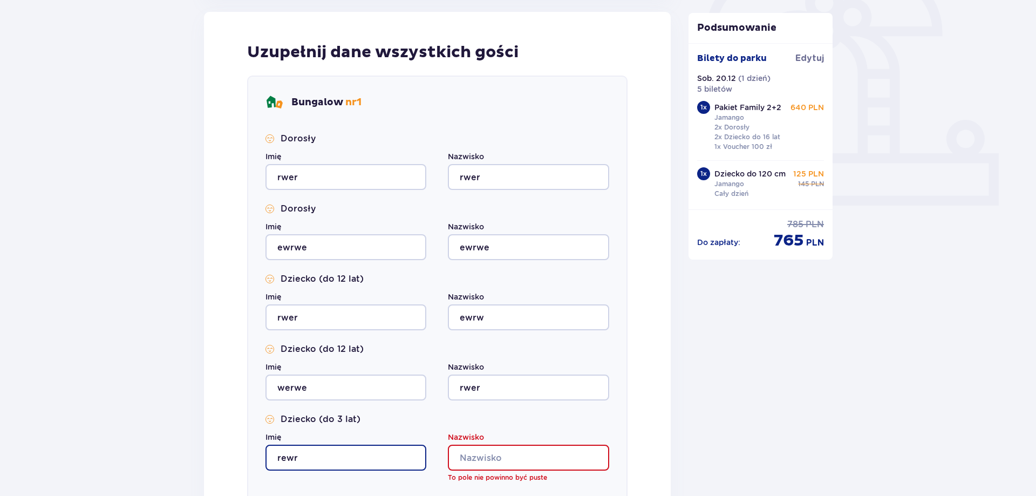
type input "rewr"
click at [481, 448] on input "Nazwisko" at bounding box center [528, 458] width 161 height 26
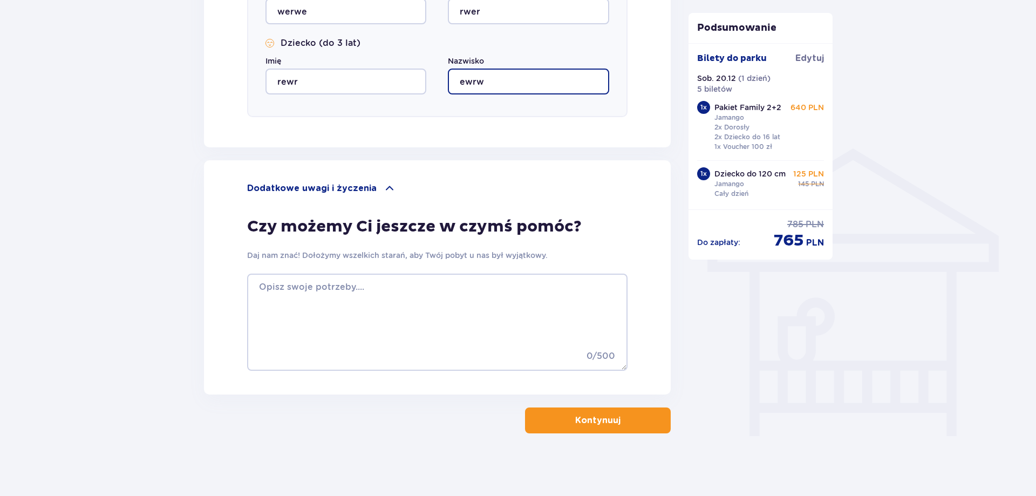
type input "ewrw"
click at [600, 422] on p "Kontynuuj" at bounding box center [597, 420] width 45 height 12
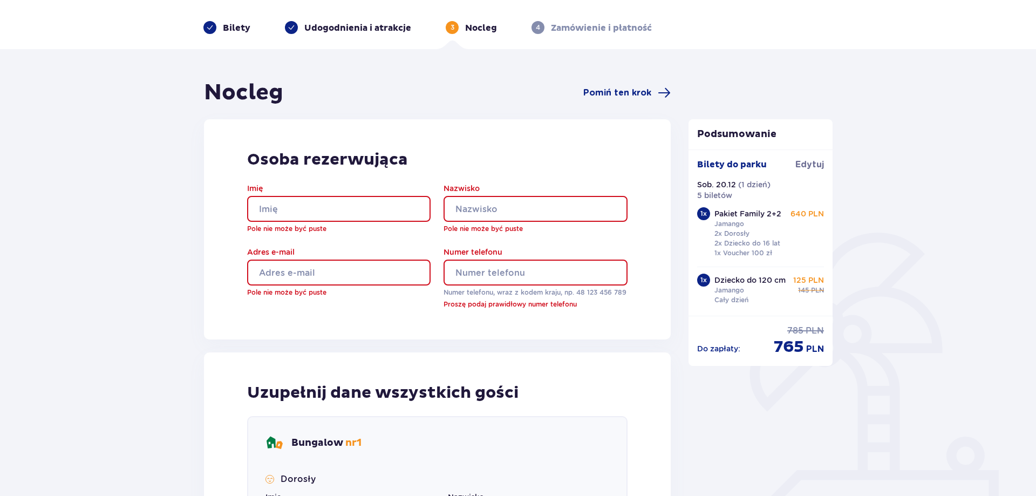
scroll to position [23, 0]
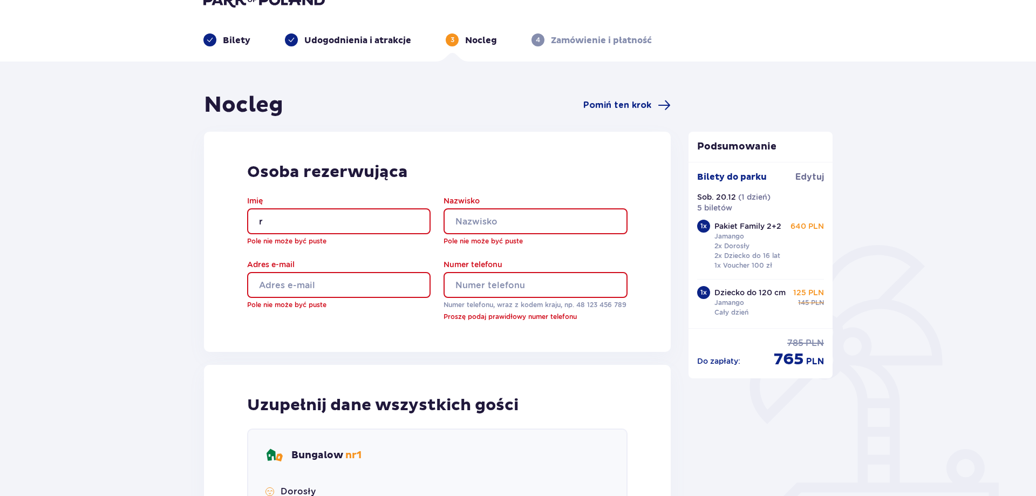
click at [336, 218] on input "r" at bounding box center [338, 221] width 183 height 26
type input "rwer"
click at [496, 220] on input "Nazwisko" at bounding box center [534, 221] width 183 height 26
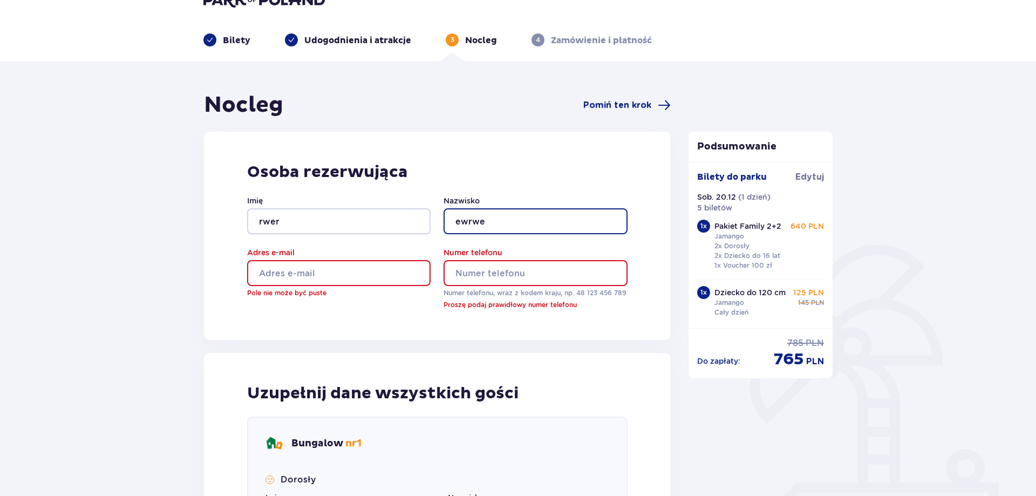
type input "ewrwe"
click at [492, 271] on input "Numer telefonu" at bounding box center [534, 273] width 183 height 26
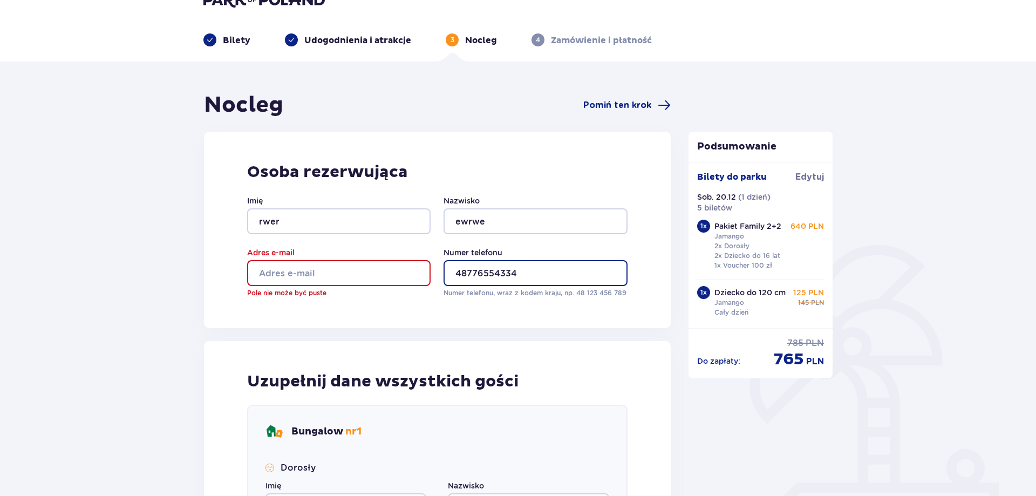
type input "48776554334"
click at [374, 277] on input "Adres e-mail" at bounding box center [338, 273] width 183 height 26
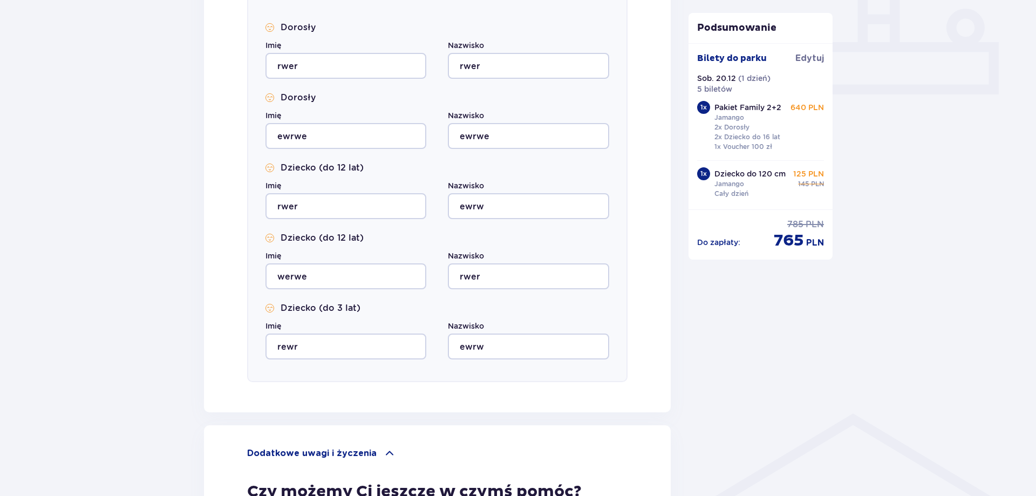
scroll to position [683, 0]
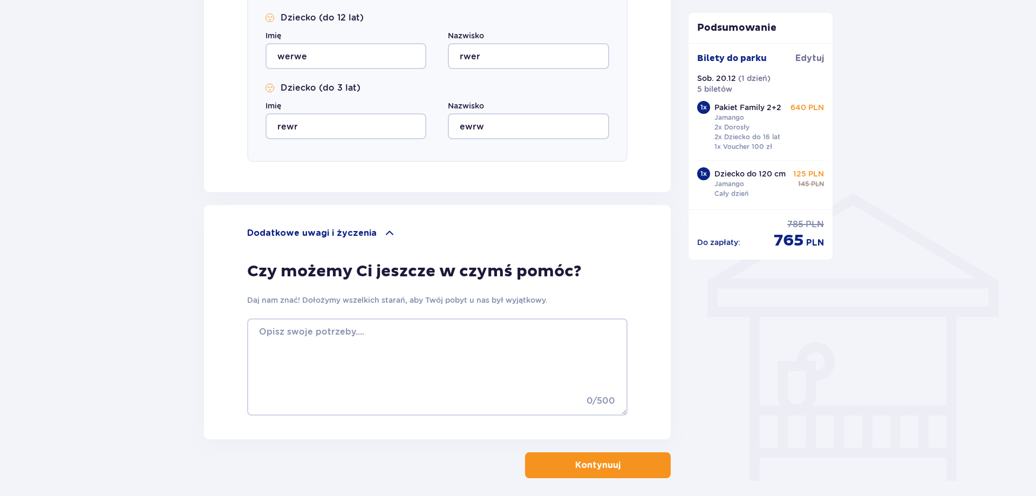
type input "23423@wp.pl"
click at [575, 470] on button "Kontynuuj" at bounding box center [598, 465] width 146 height 26
